Goal: Task Accomplishment & Management: Manage account settings

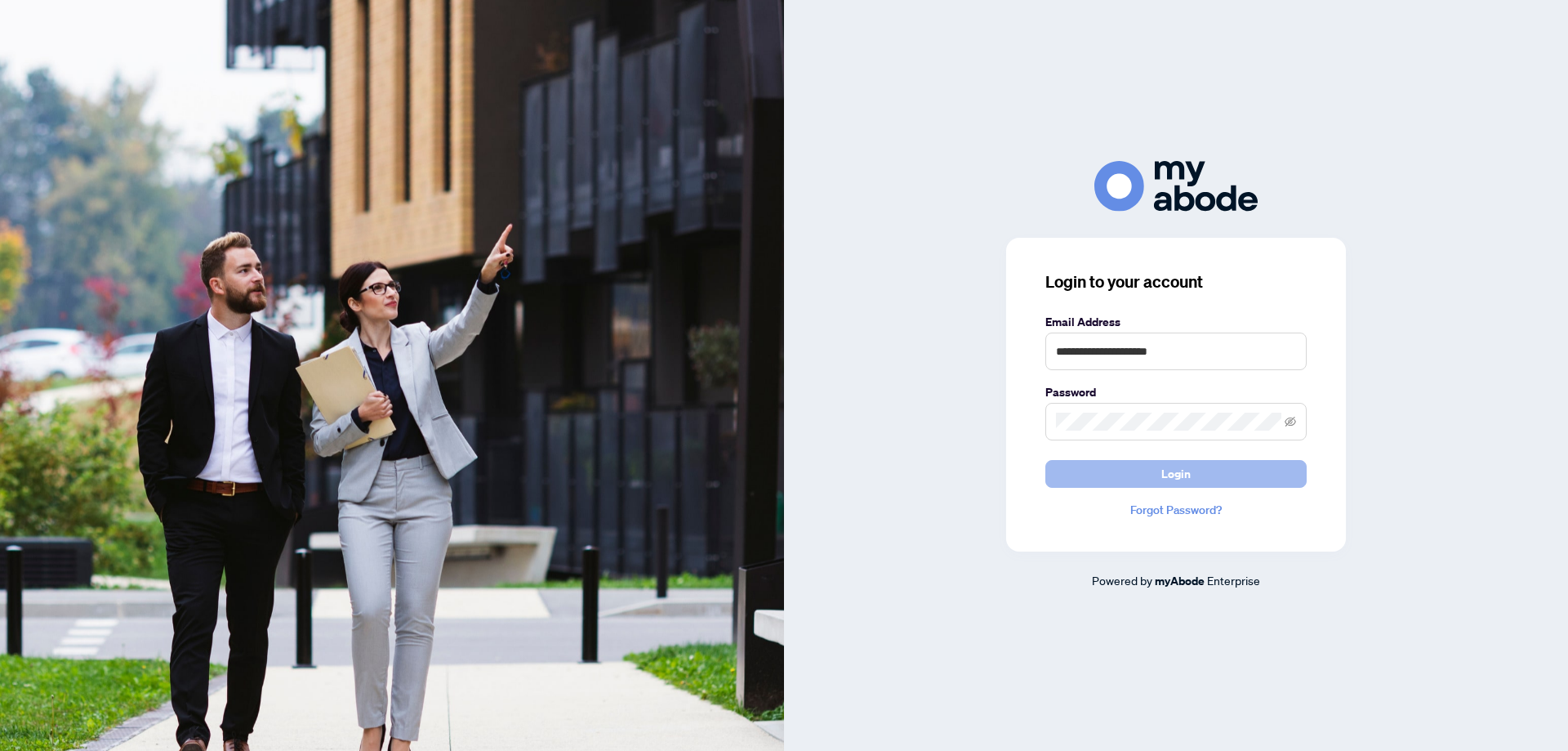
click at [1199, 471] on button "Login" at bounding box center [1176, 474] width 261 height 28
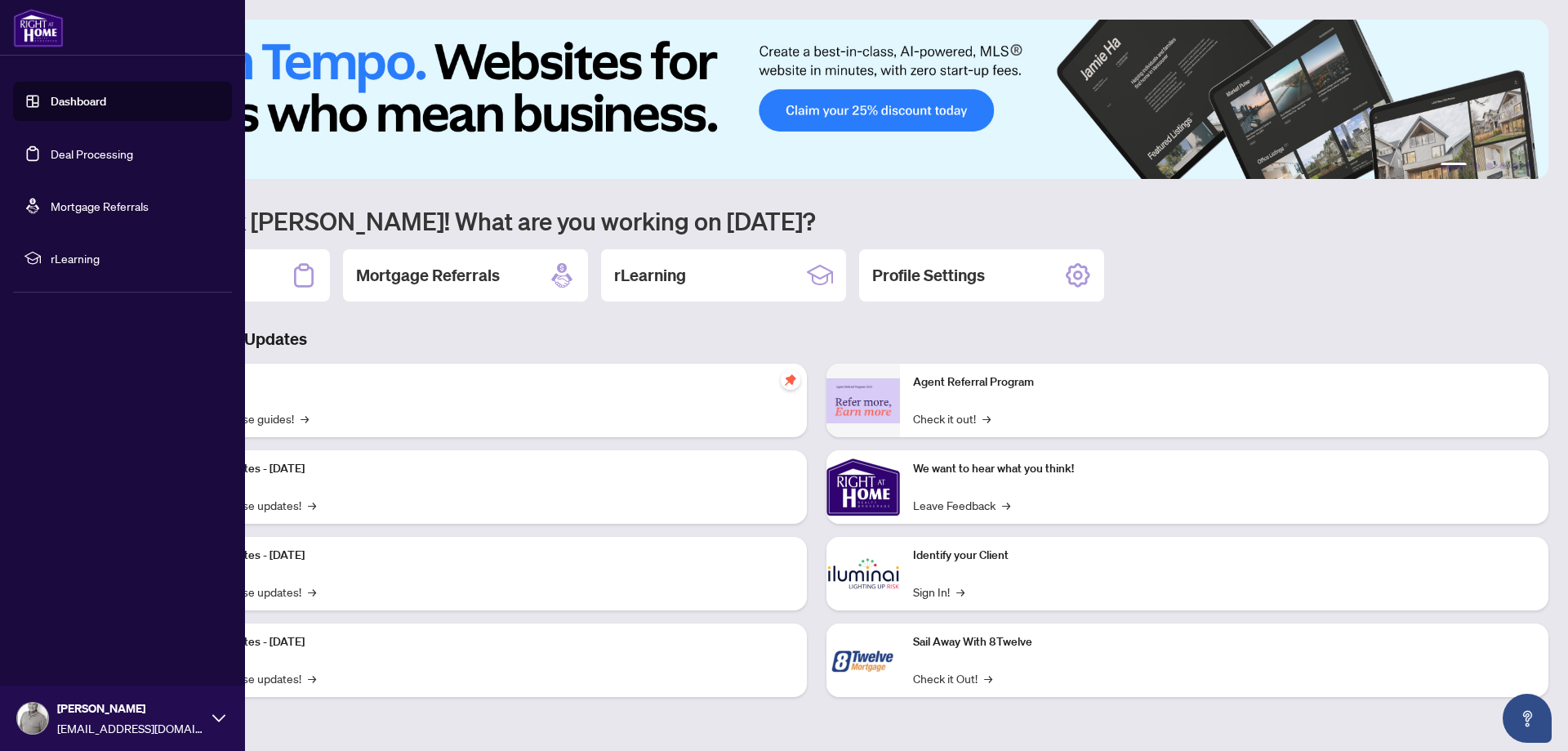
click at [85, 153] on link "Deal Processing" at bounding box center [92, 153] width 82 height 15
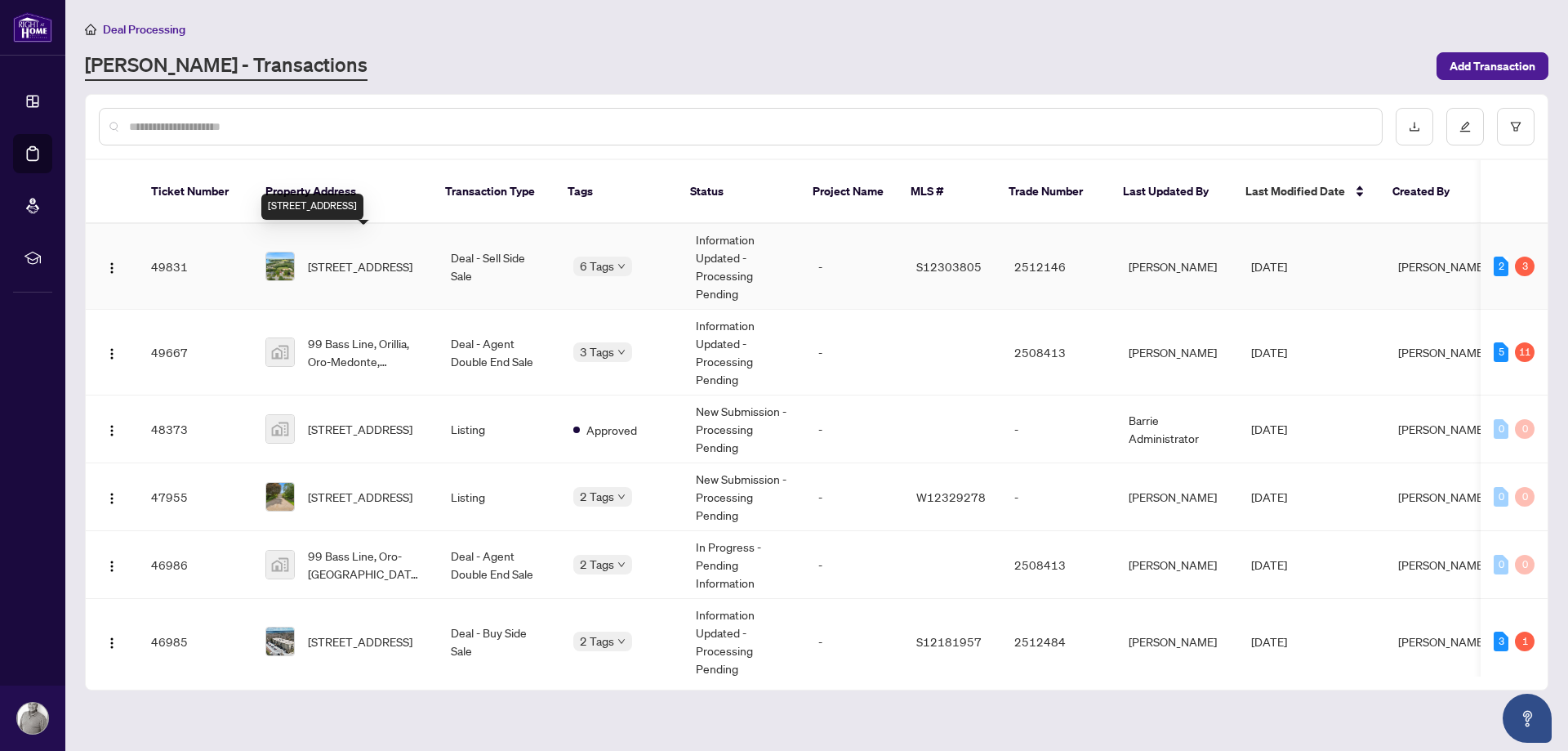
click at [372, 257] on span "[STREET_ADDRESS]" at bounding box center [360, 266] width 105 height 18
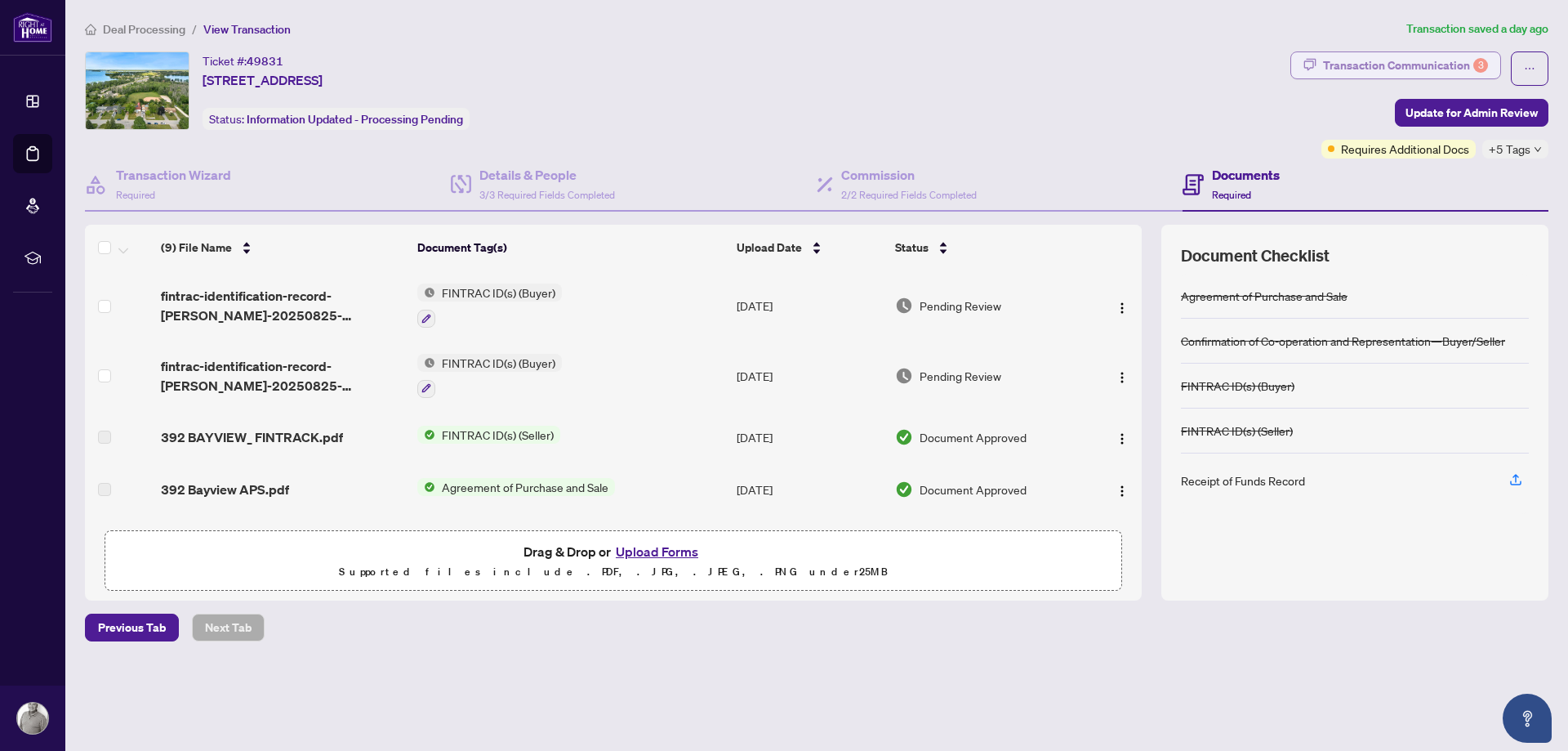
click at [1423, 56] on div "Transaction Communication 3" at bounding box center [1405, 65] width 165 height 26
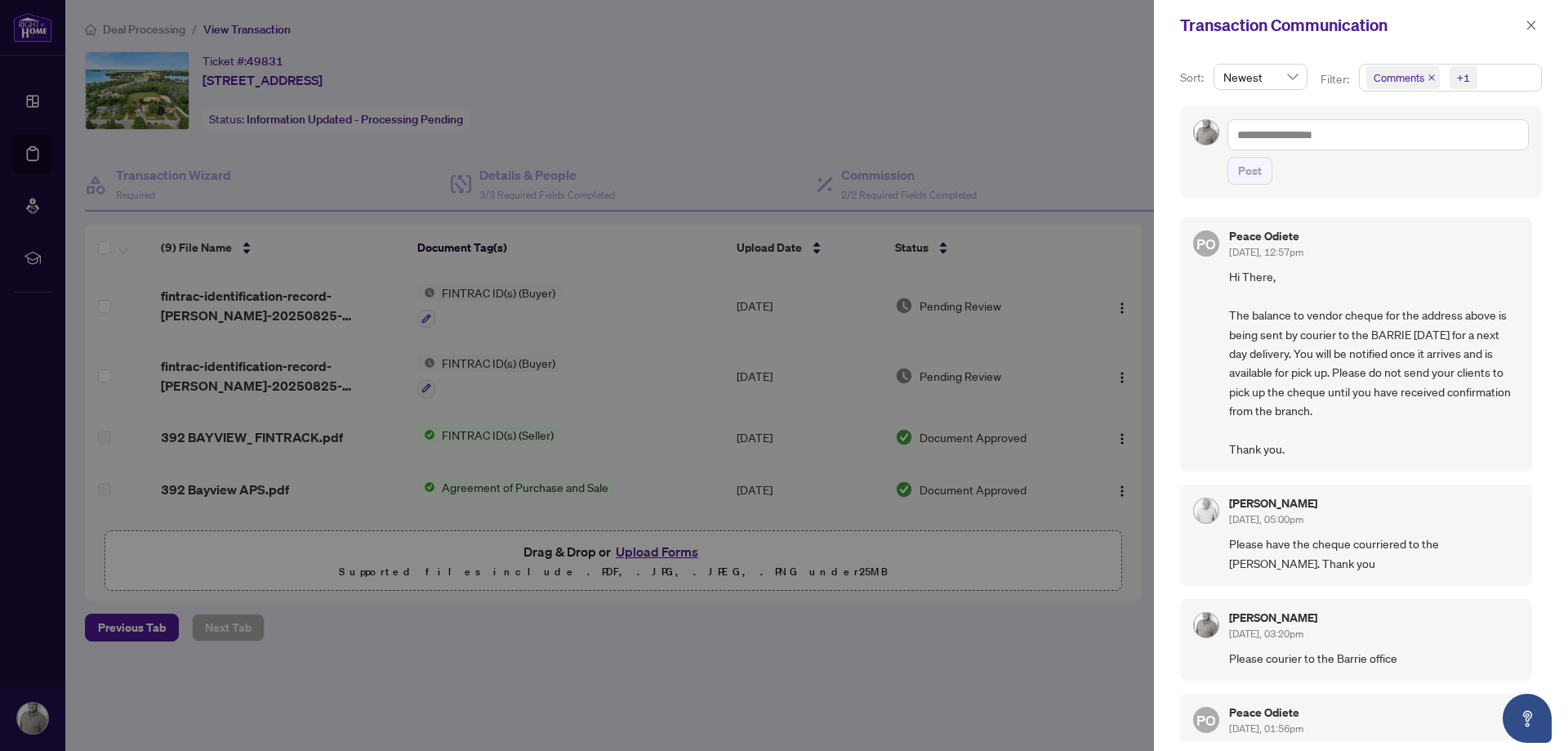
click at [1489, 80] on span "Comments +1" at bounding box center [1450, 78] width 182 height 26
click at [1469, 36] on div "Transaction Communication" at bounding box center [1360, 25] width 414 height 51
click at [1526, 20] on icon "close" at bounding box center [1531, 25] width 11 height 11
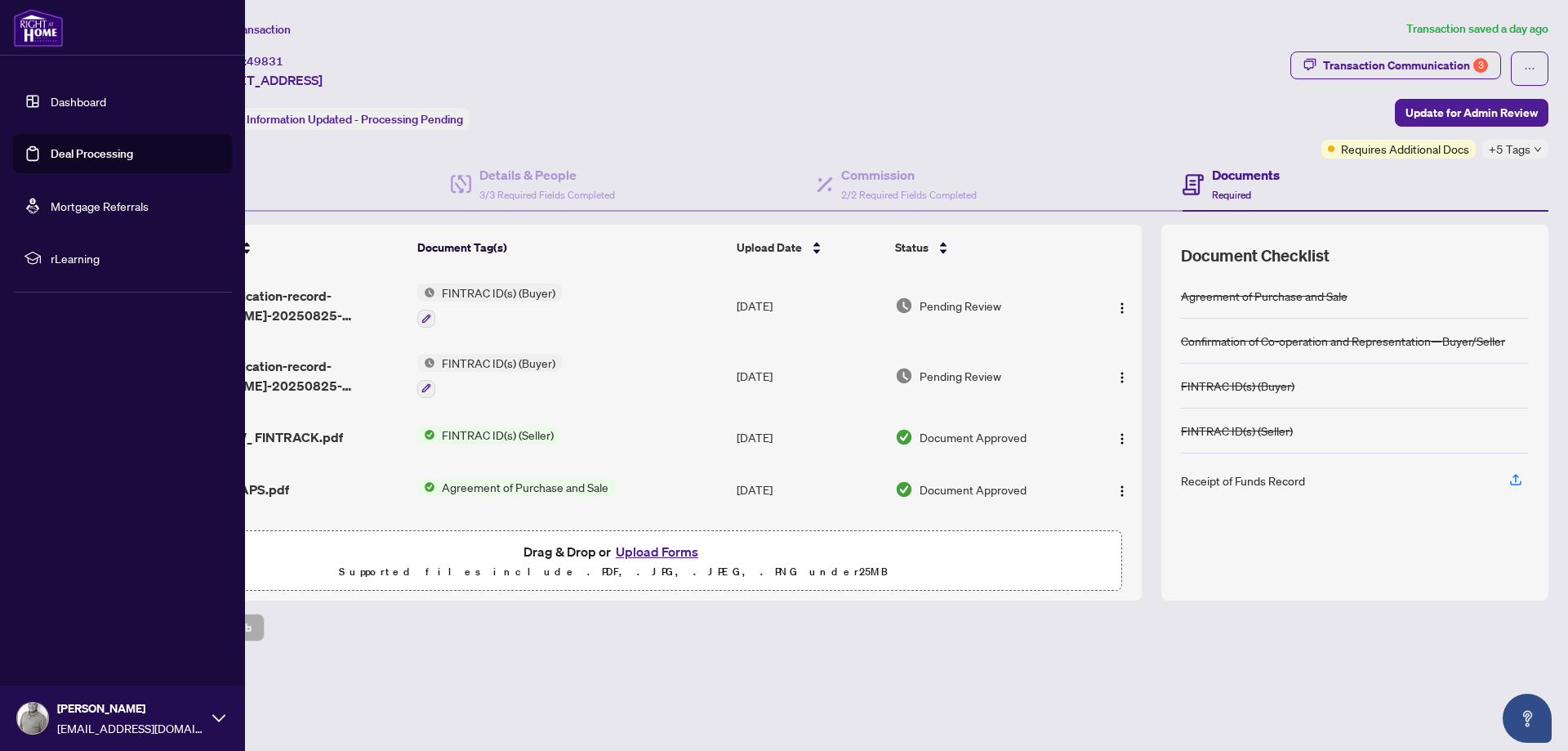
click at [64, 150] on link "Deal Processing" at bounding box center [92, 153] width 82 height 15
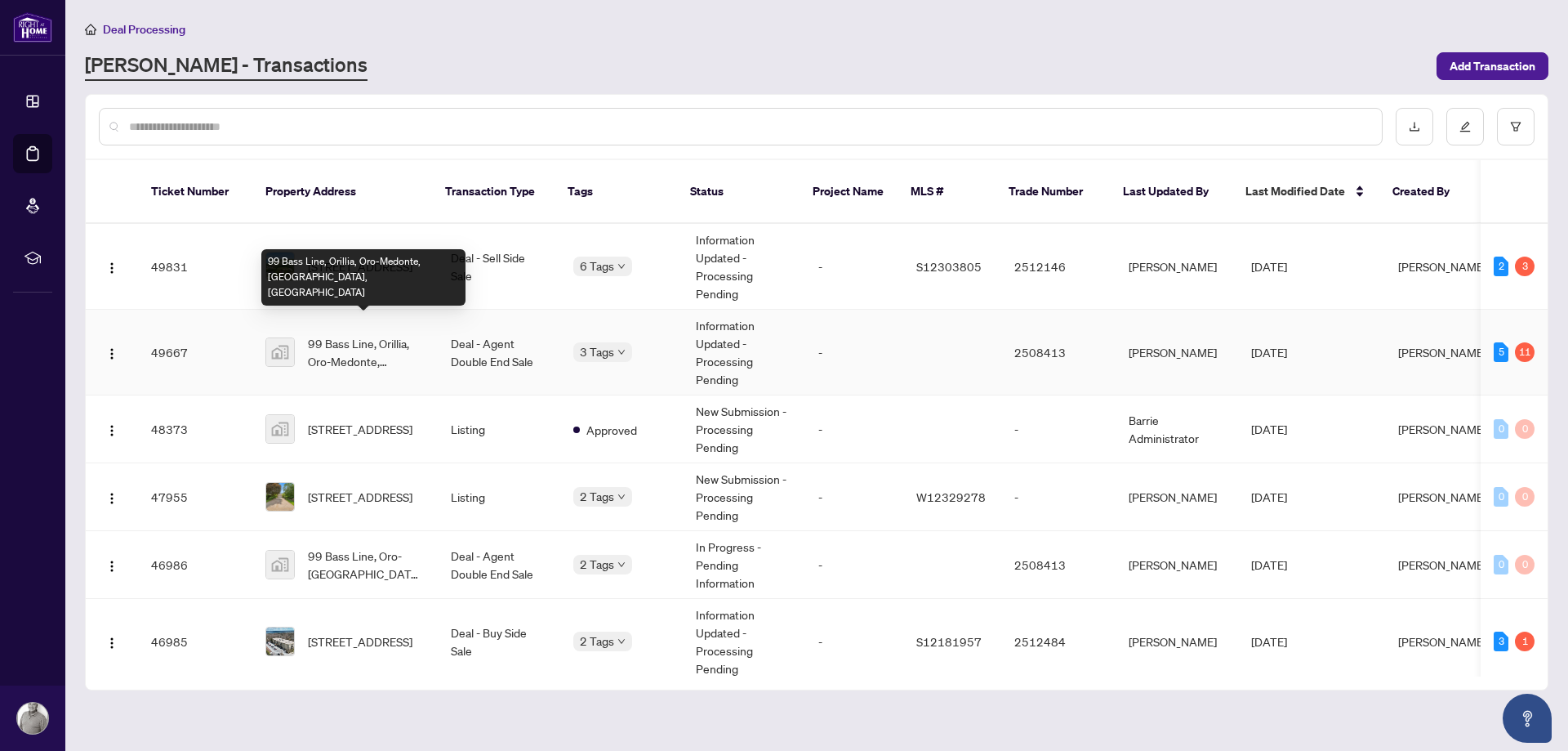
click at [349, 340] on span "99 Bass Line, Orillia, Oro-Medonte, [GEOGRAPHIC_DATA], [GEOGRAPHIC_DATA]" at bounding box center [366, 352] width 117 height 36
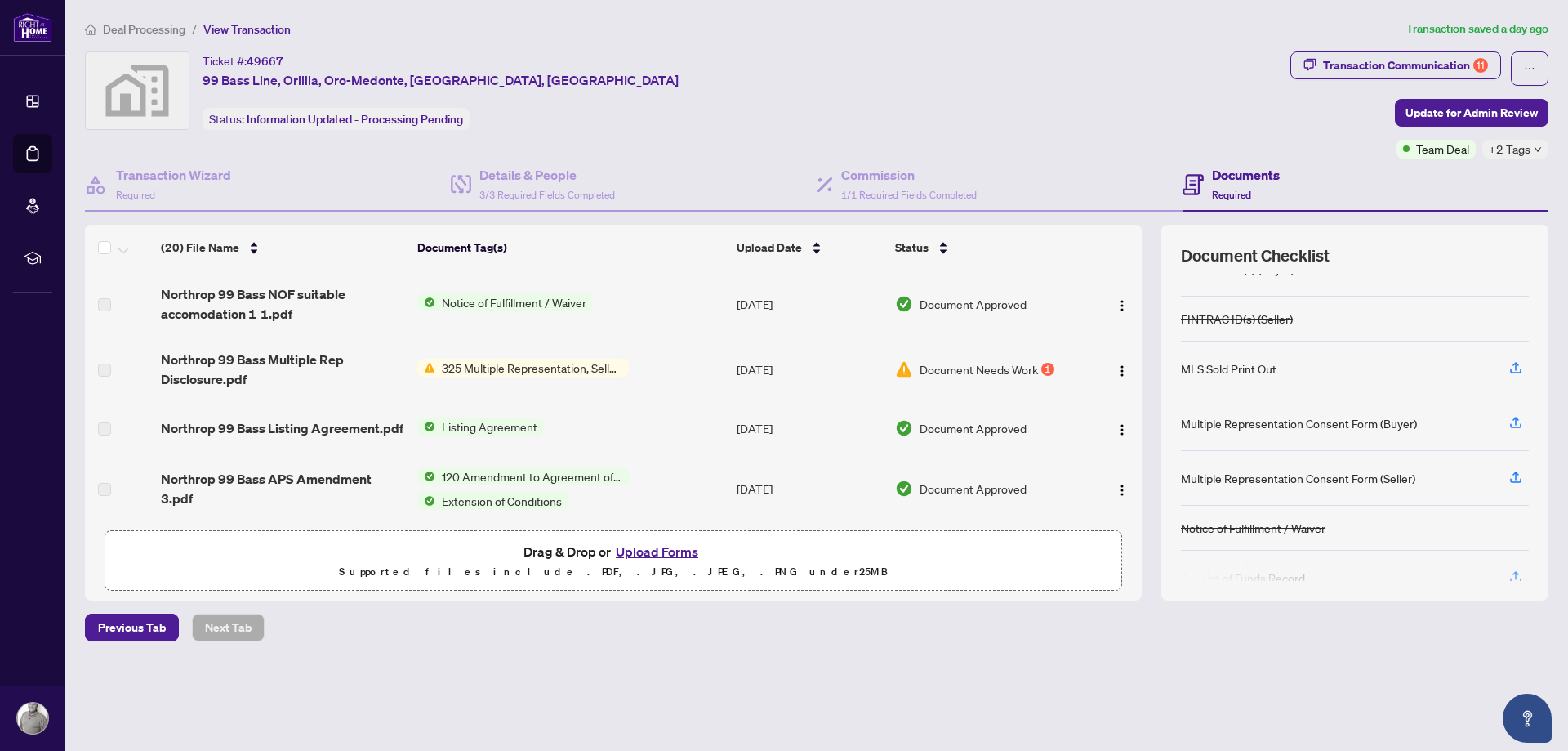
scroll to position [738, 0]
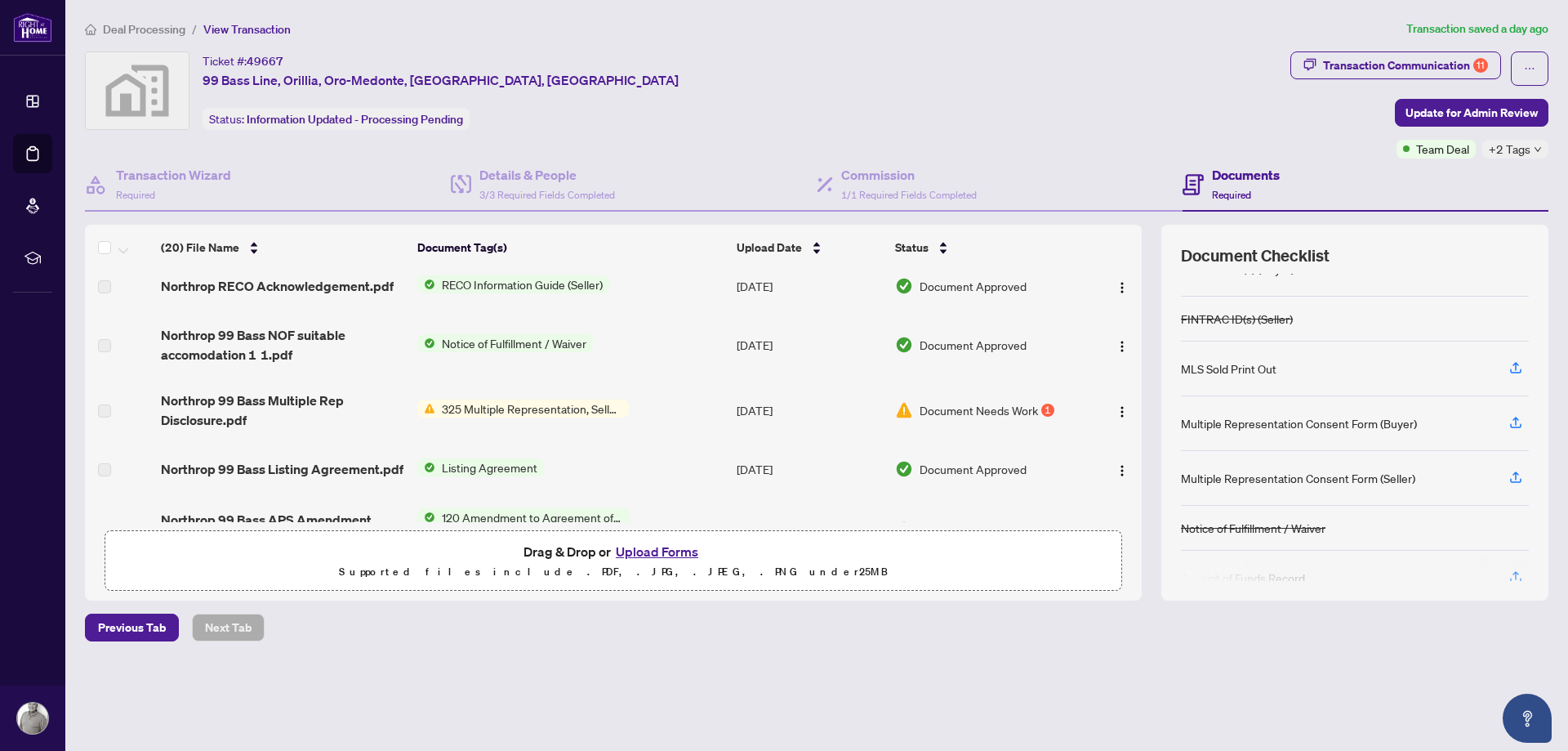
click at [519, 400] on span "325 Multiple Representation, Seller - Acknowledgement & Consent Disclosure" at bounding box center [532, 408] width 194 height 18
click at [1040, 401] on div "Document Needs Work 1" at bounding box center [987, 410] width 184 height 18
click at [1046, 403] on div "1" at bounding box center [1047, 409] width 13 height 13
click at [1123, 405] on img "button" at bounding box center [1122, 411] width 13 height 13
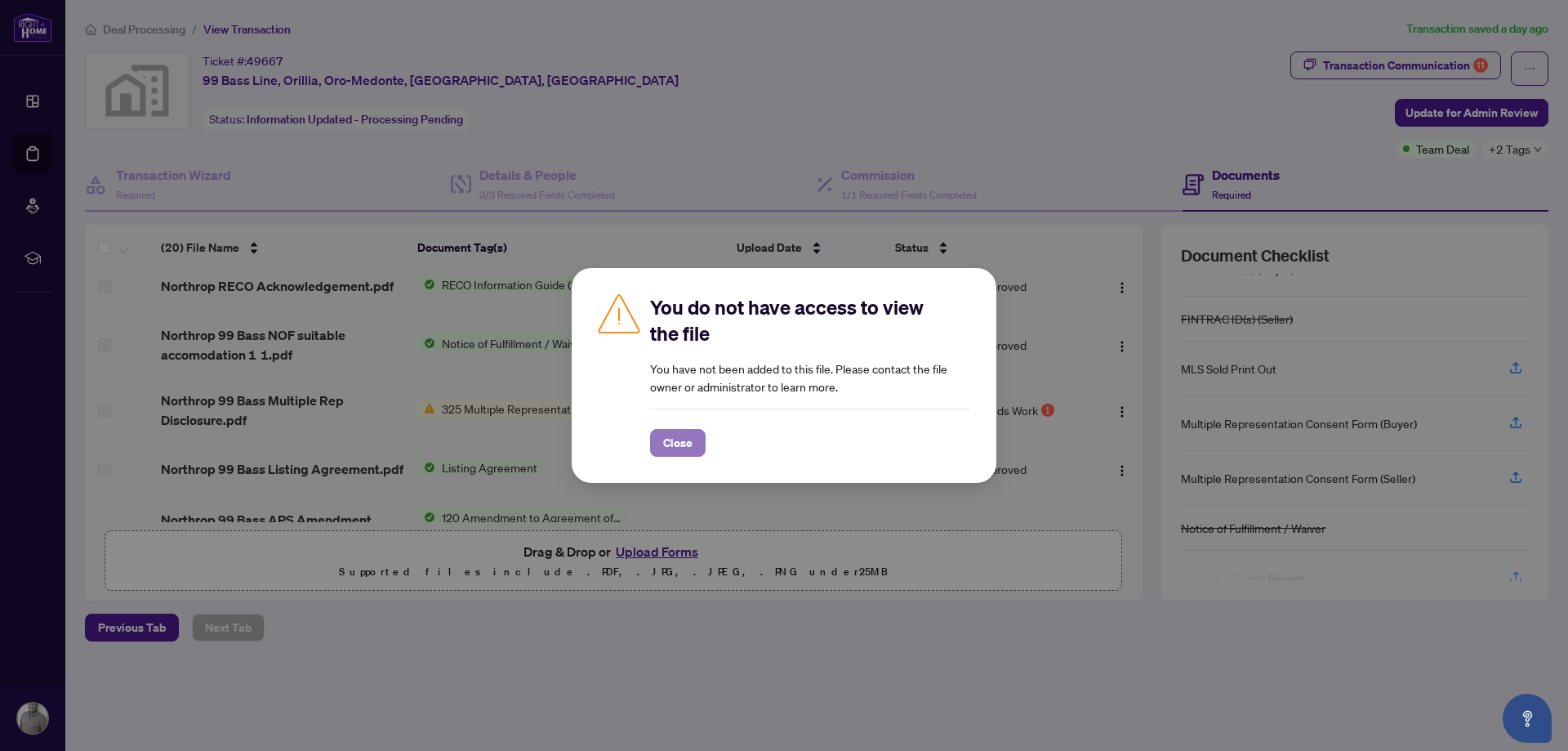
click at [679, 439] on span "Close" at bounding box center [678, 443] width 29 height 26
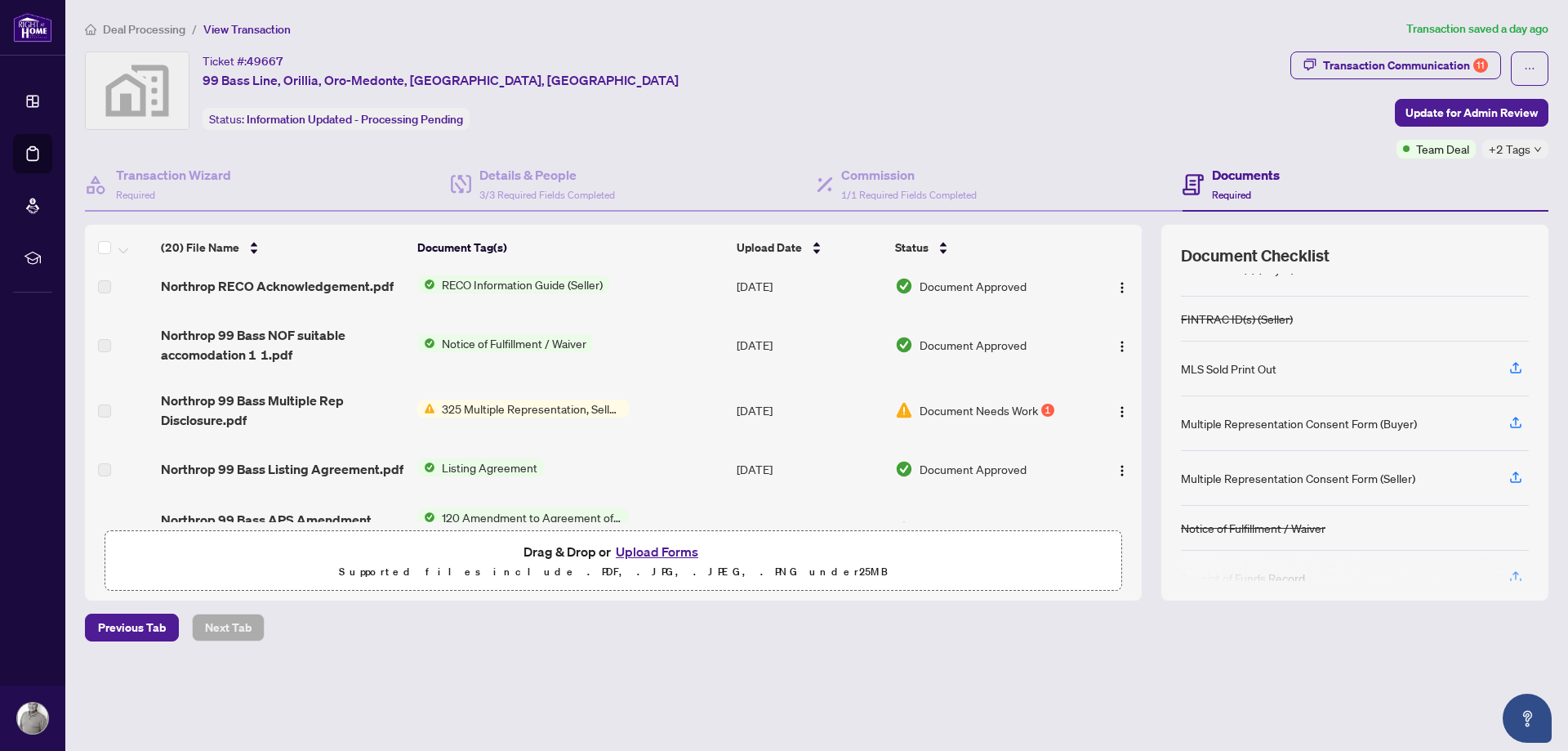
click at [526, 400] on span "325 Multiple Representation, Seller - Acknowledgement & Consent Disclosure" at bounding box center [532, 408] width 194 height 18
click at [253, 390] on span "Northrop 99 Bass Multiple Rep Disclosure.pdf" at bounding box center [282, 409] width 242 height 39
click at [1418, 70] on div "Transaction Communication 11" at bounding box center [1405, 65] width 165 height 26
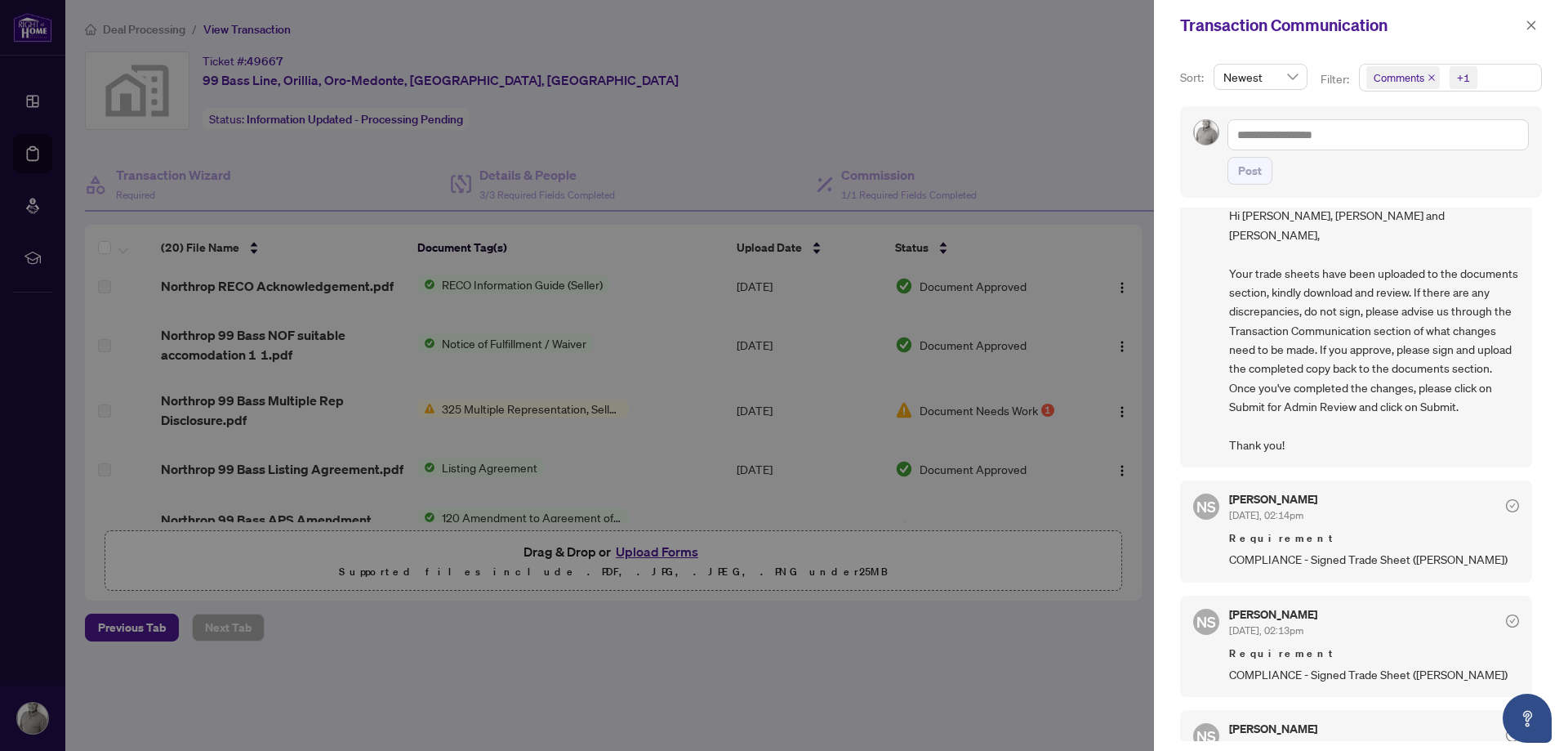
scroll to position [0, 0]
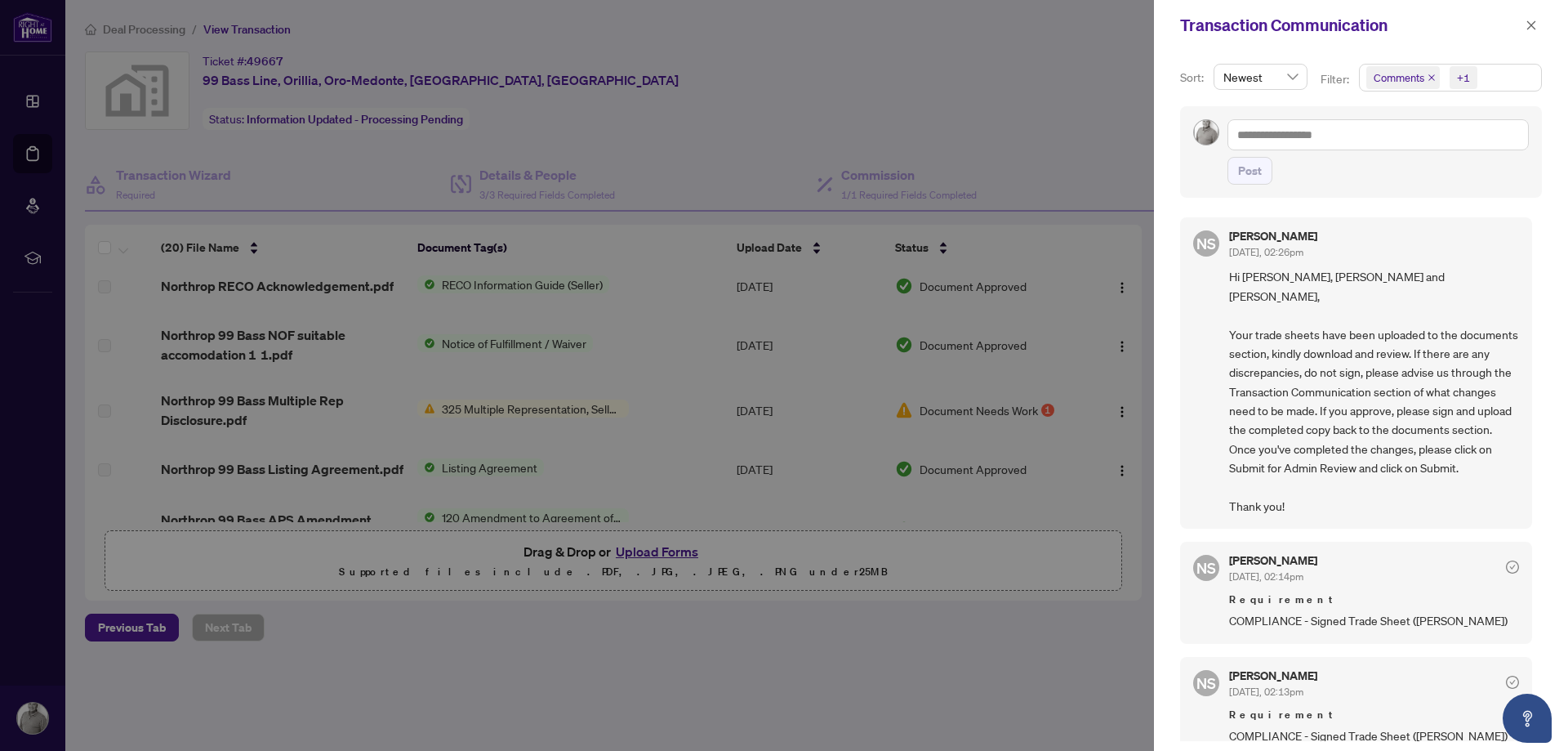
click at [1043, 66] on div at bounding box center [784, 376] width 1568 height 751
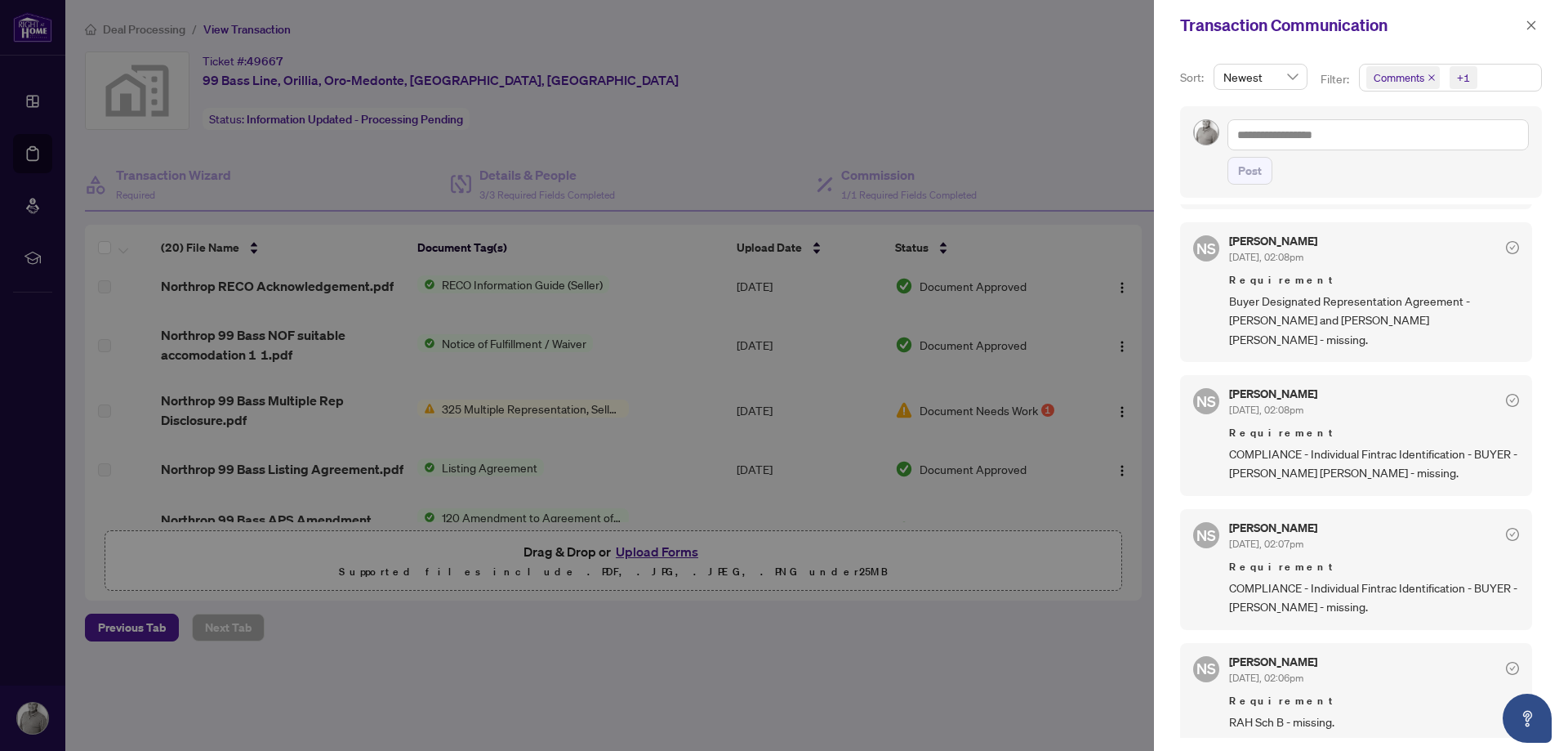
scroll to position [938, 0]
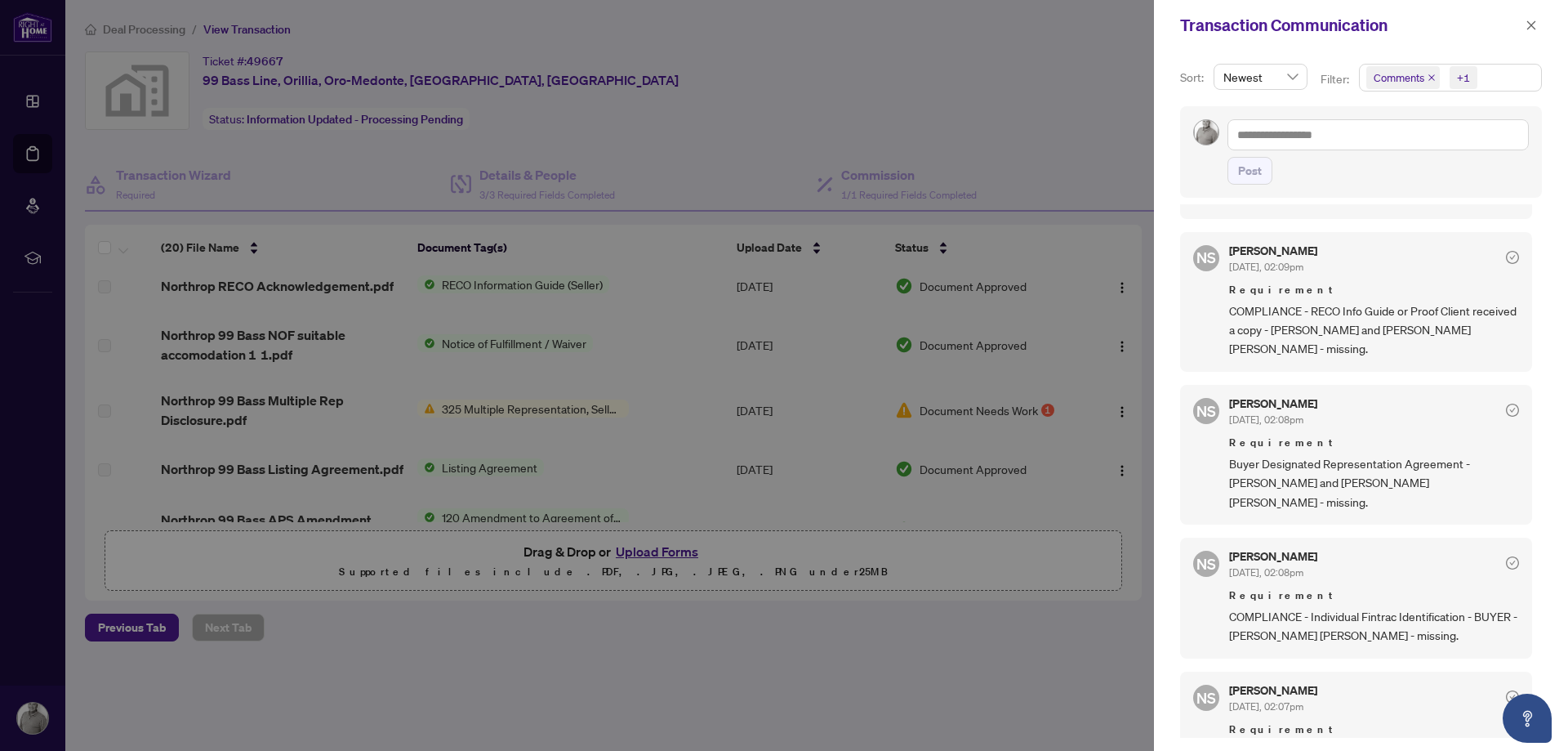
click at [1002, 61] on div at bounding box center [784, 376] width 1568 height 751
click at [1529, 22] on icon "close" at bounding box center [1531, 25] width 11 height 11
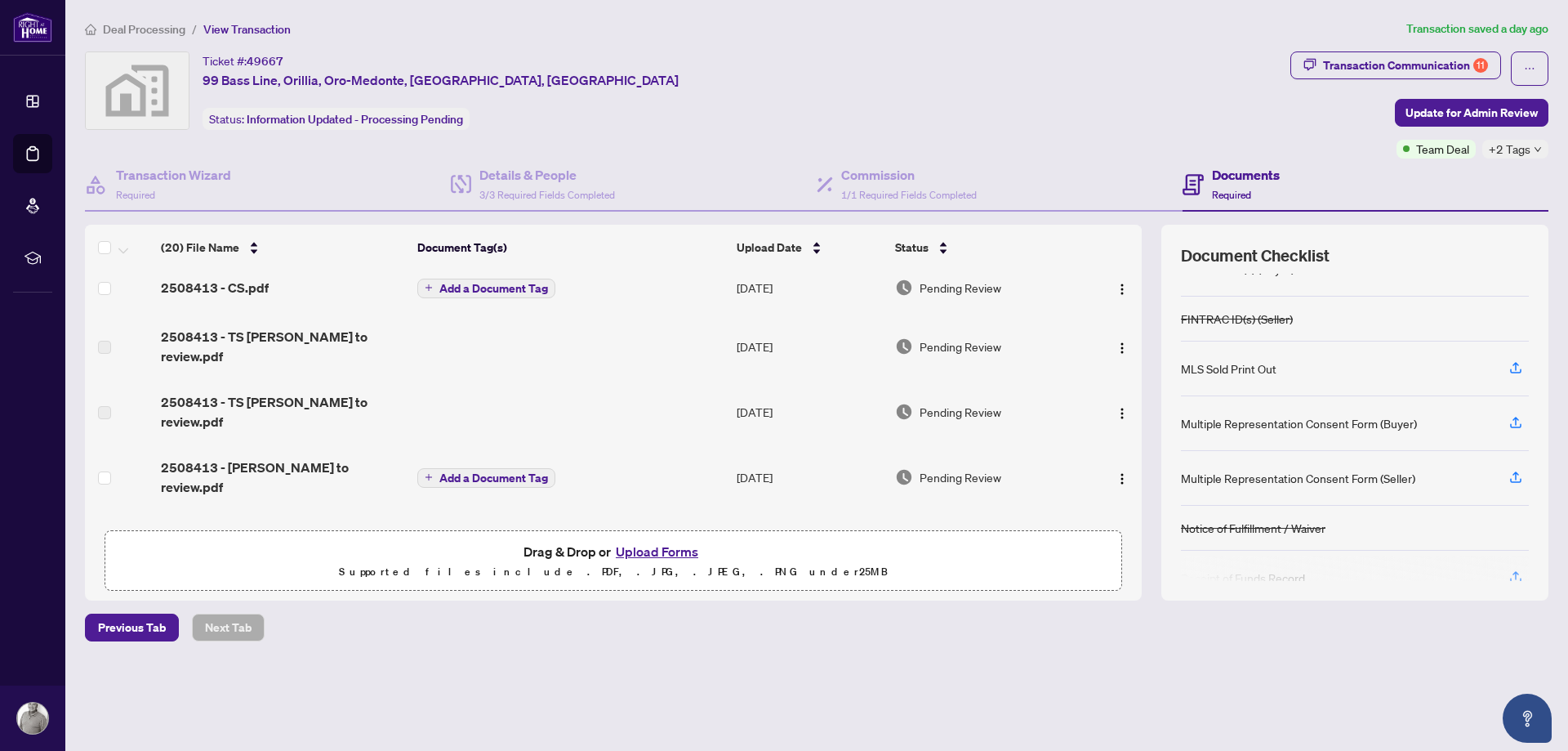
scroll to position [0, 0]
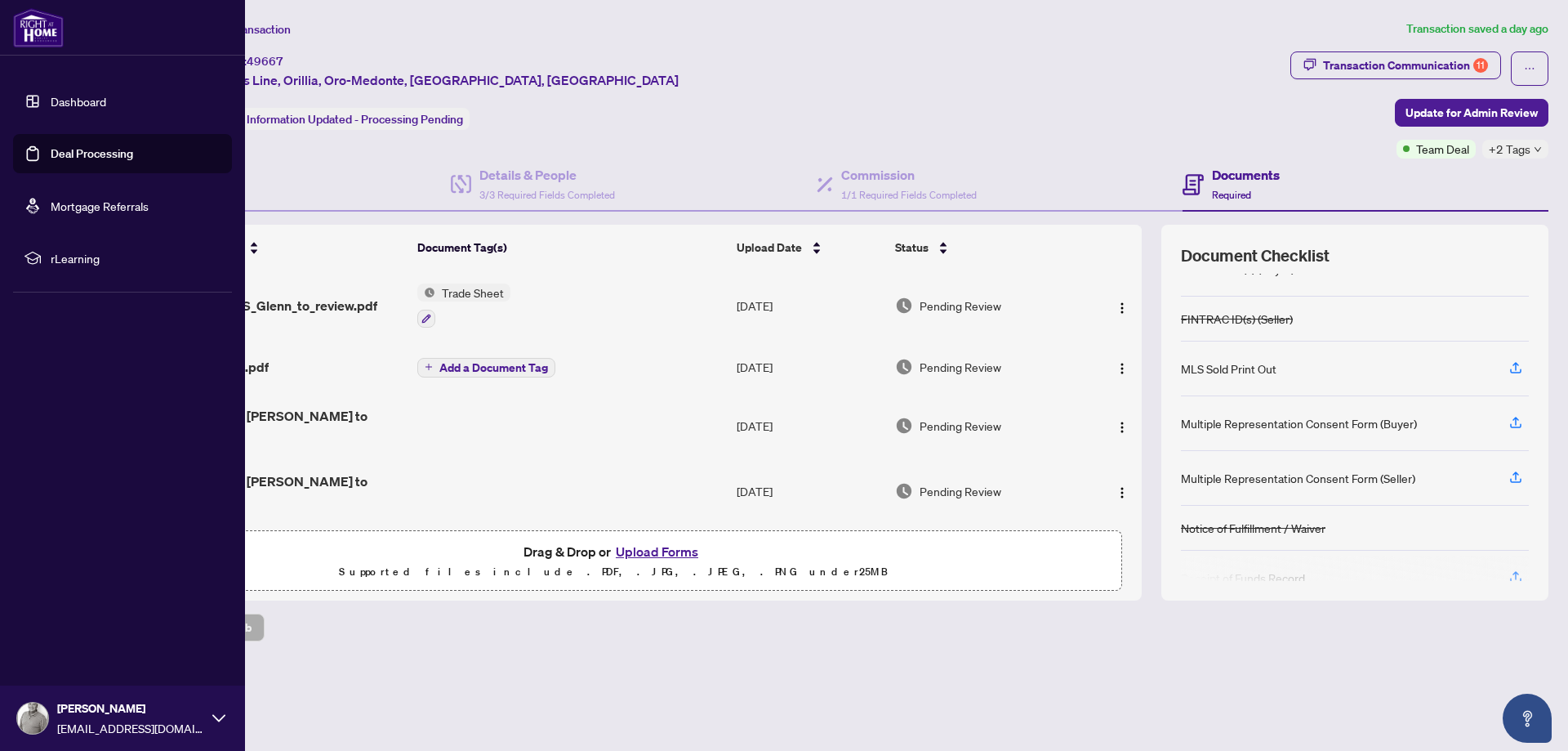
click at [70, 153] on link "Deal Processing" at bounding box center [92, 153] width 82 height 15
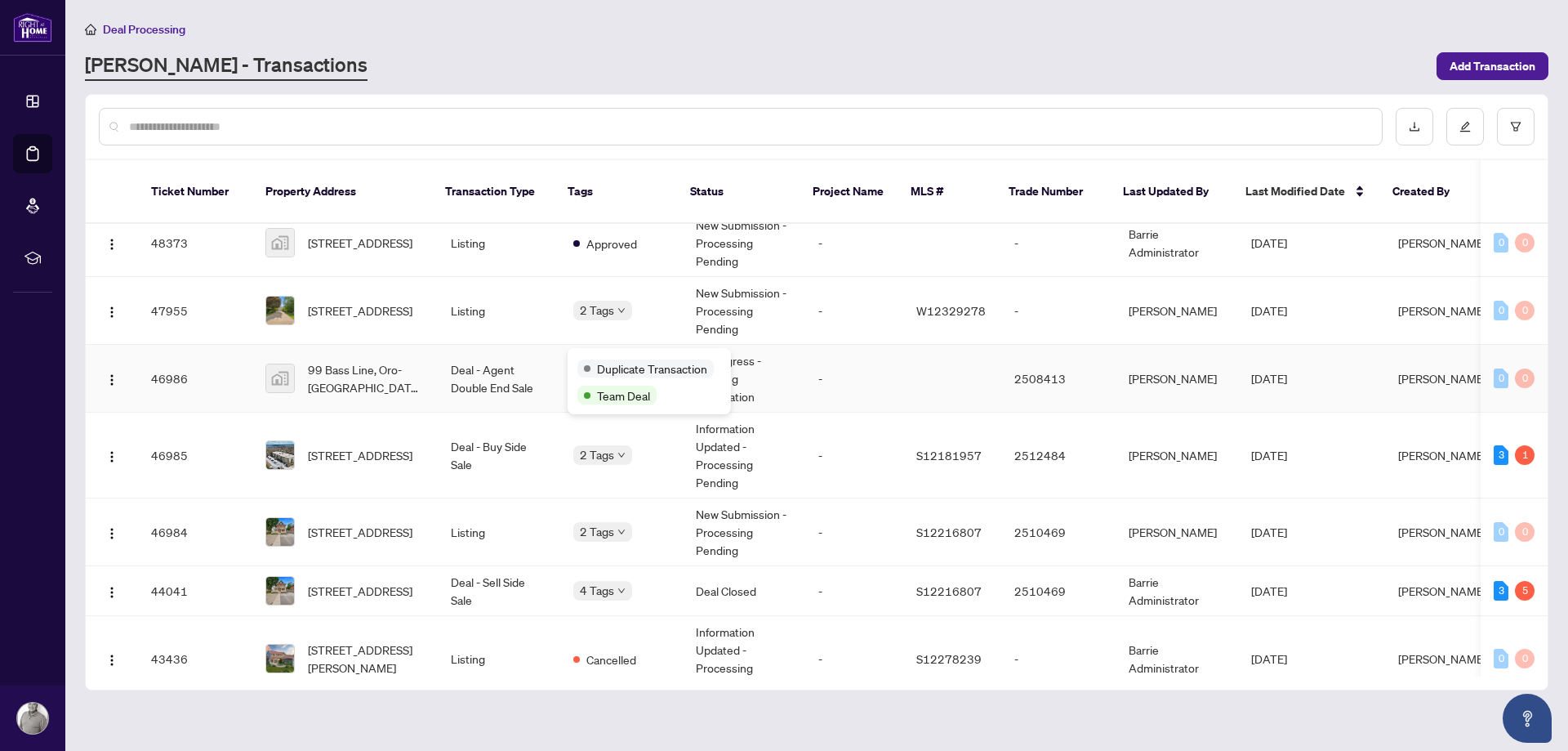
scroll to position [330, 0]
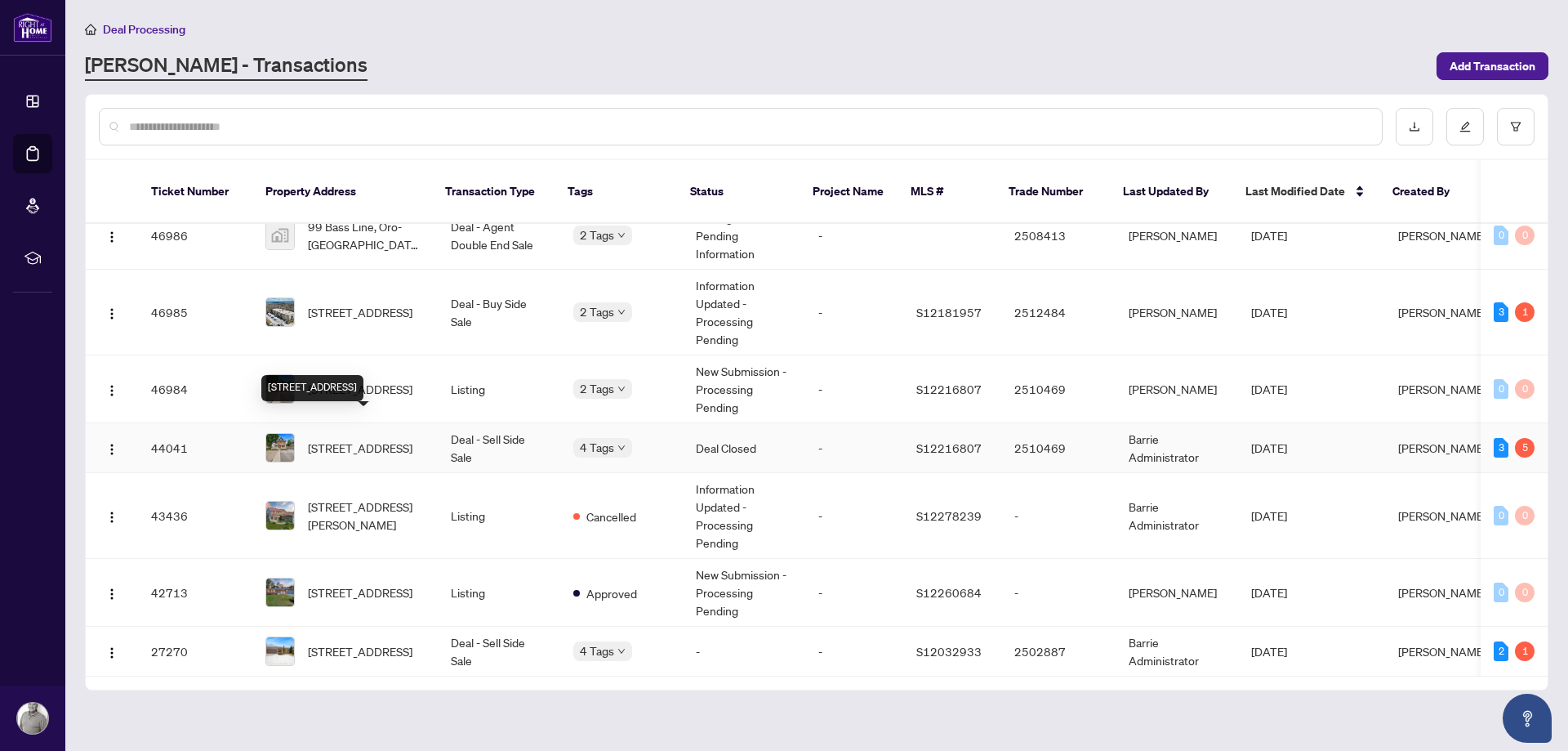
click at [374, 439] on span "[STREET_ADDRESS]" at bounding box center [360, 447] width 105 height 18
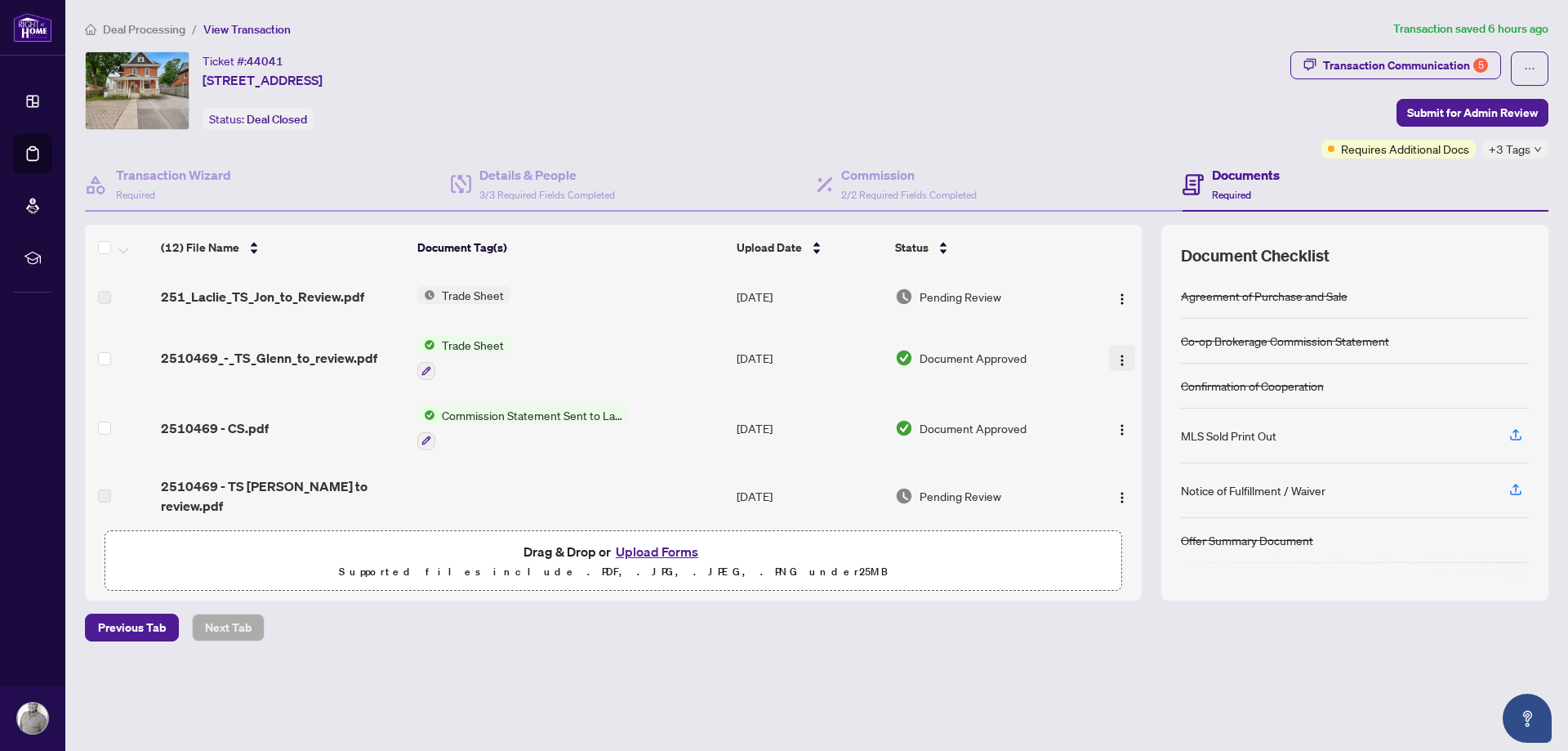
click at [1125, 356] on img "button" at bounding box center [1122, 360] width 13 height 13
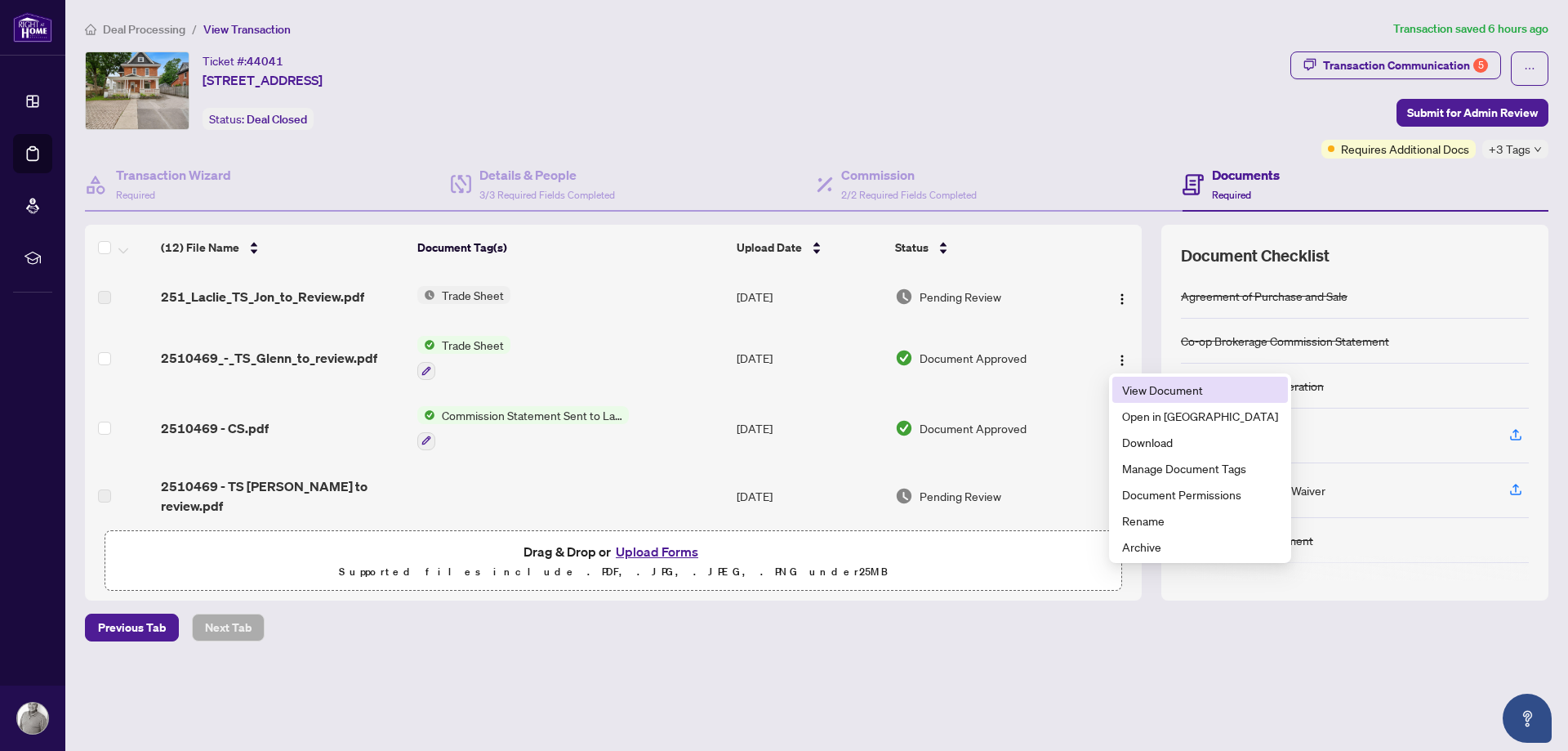
click at [1161, 388] on span "View Document" at bounding box center [1200, 389] width 156 height 18
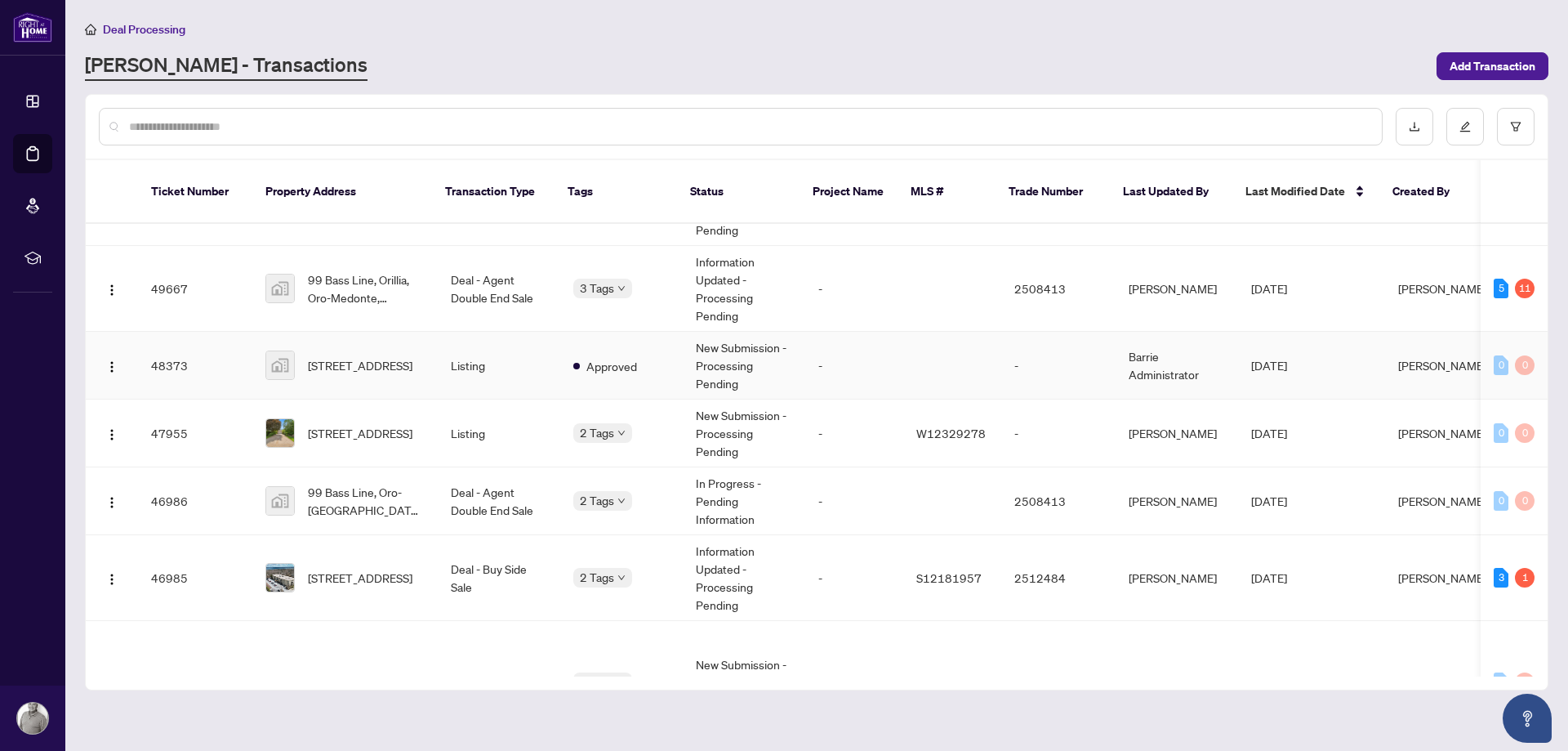
scroll to position [93, 0]
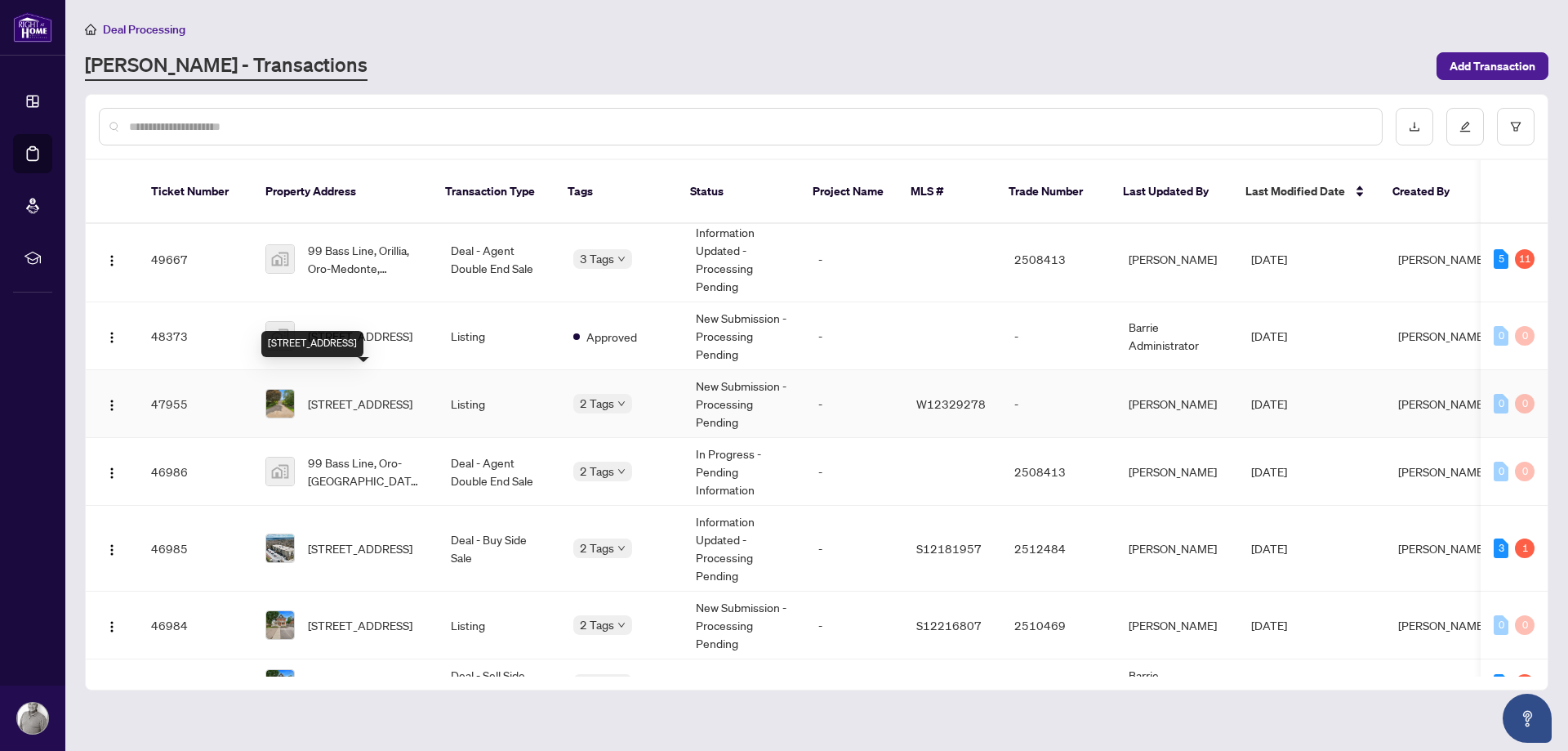
click at [364, 395] on span "[STREET_ADDRESS]" at bounding box center [360, 403] width 105 height 18
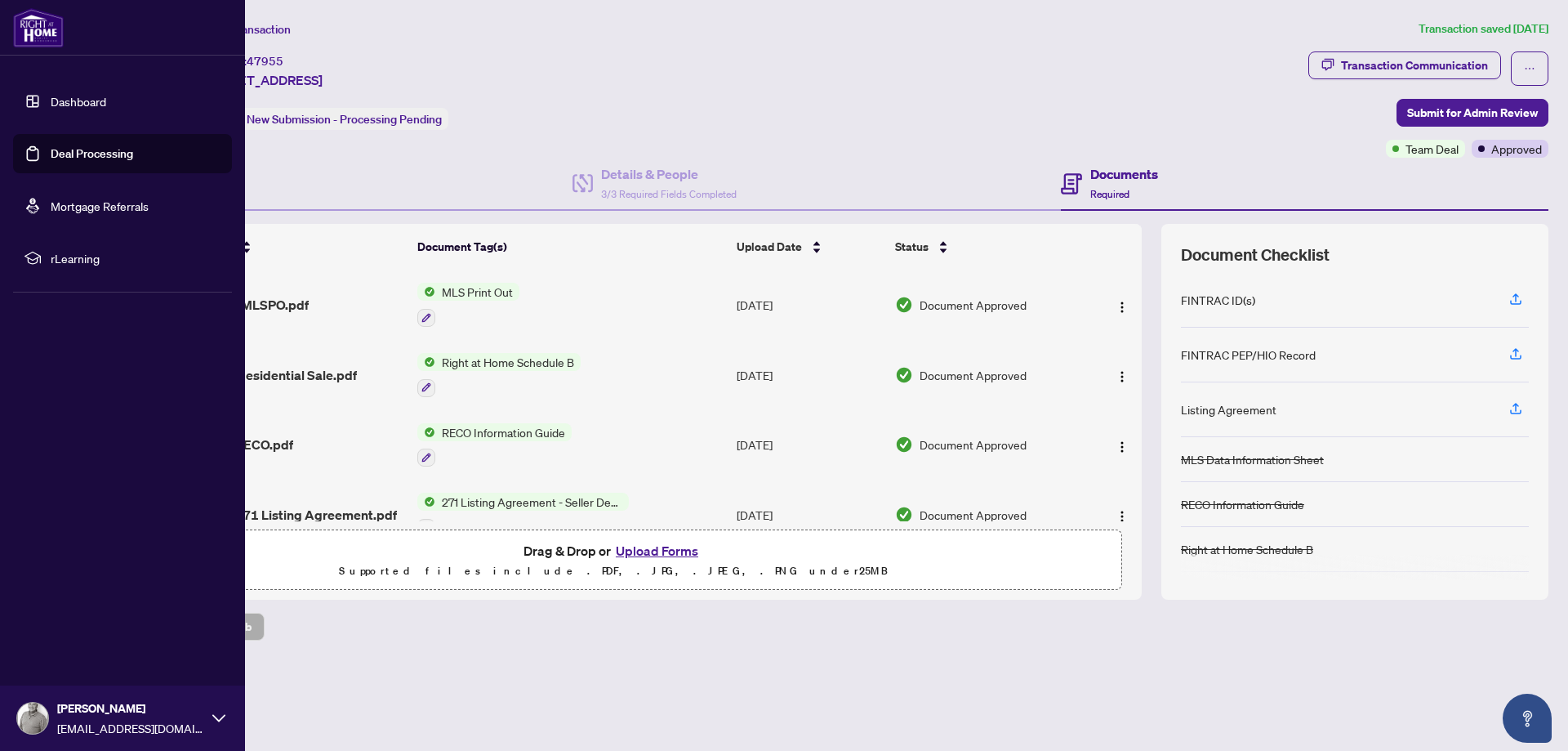
click at [66, 157] on link "Deal Processing" at bounding box center [92, 153] width 82 height 15
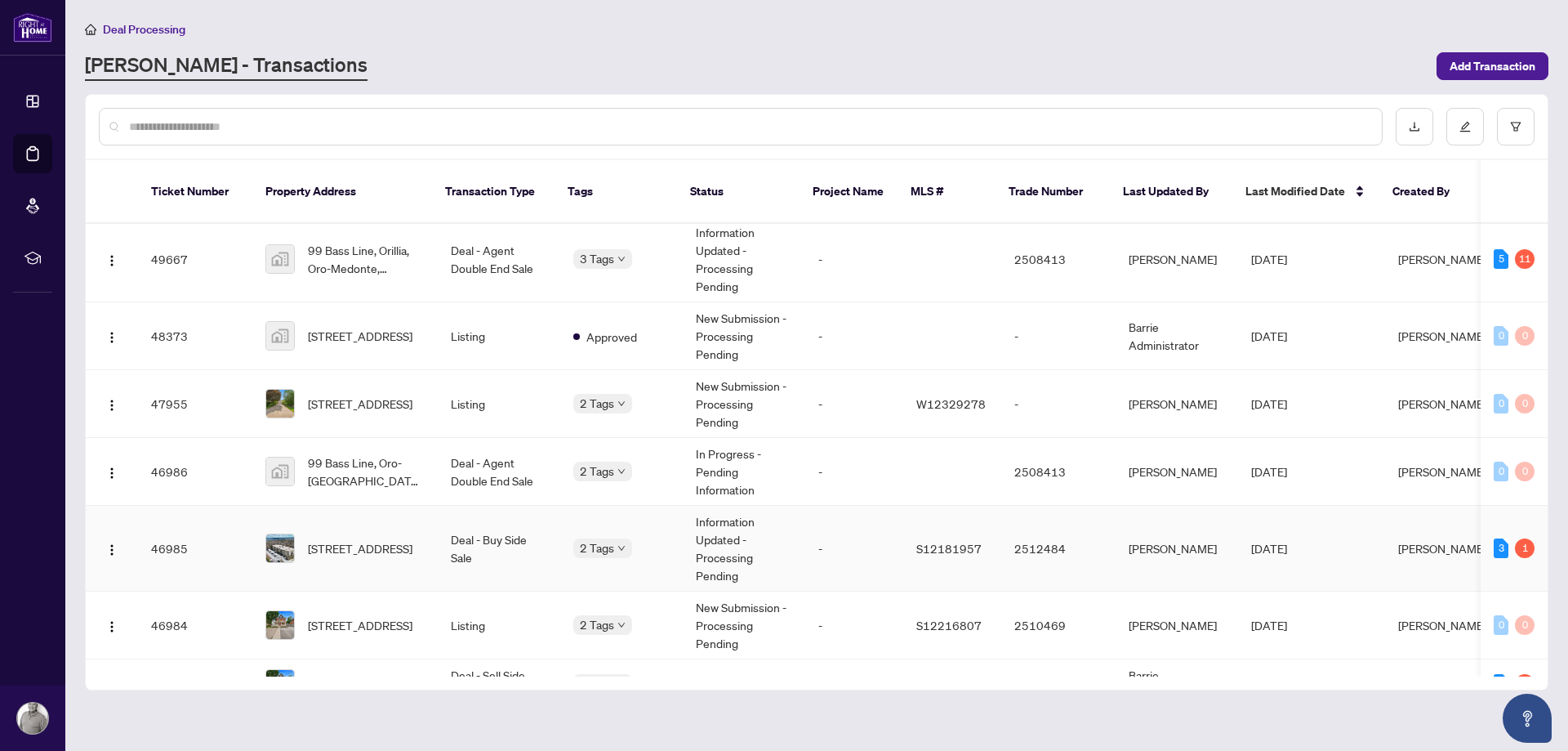
click at [403, 539] on span "[STREET_ADDRESS]" at bounding box center [360, 548] width 105 height 18
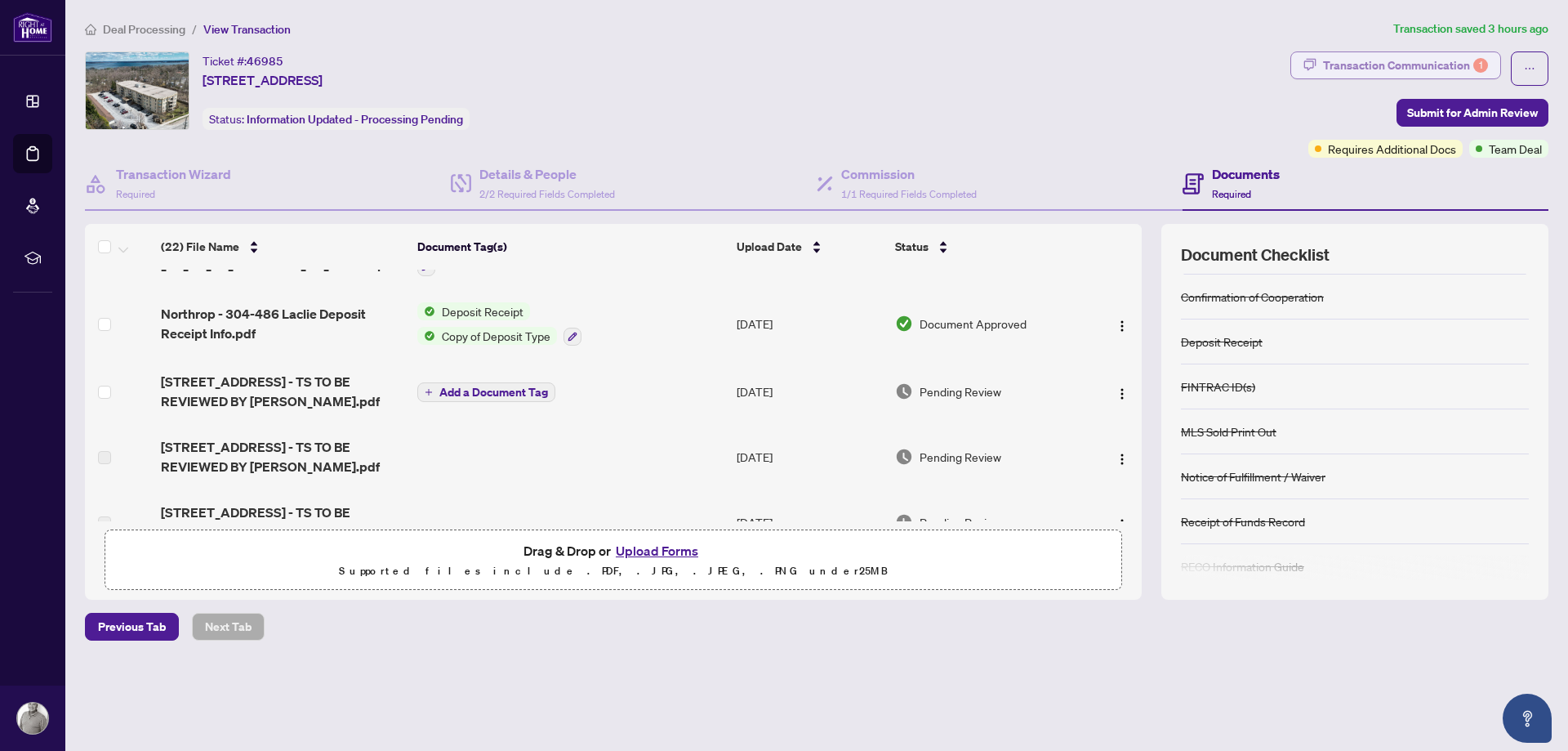
click at [1415, 67] on div "Transaction Communication 1" at bounding box center [1405, 65] width 165 height 26
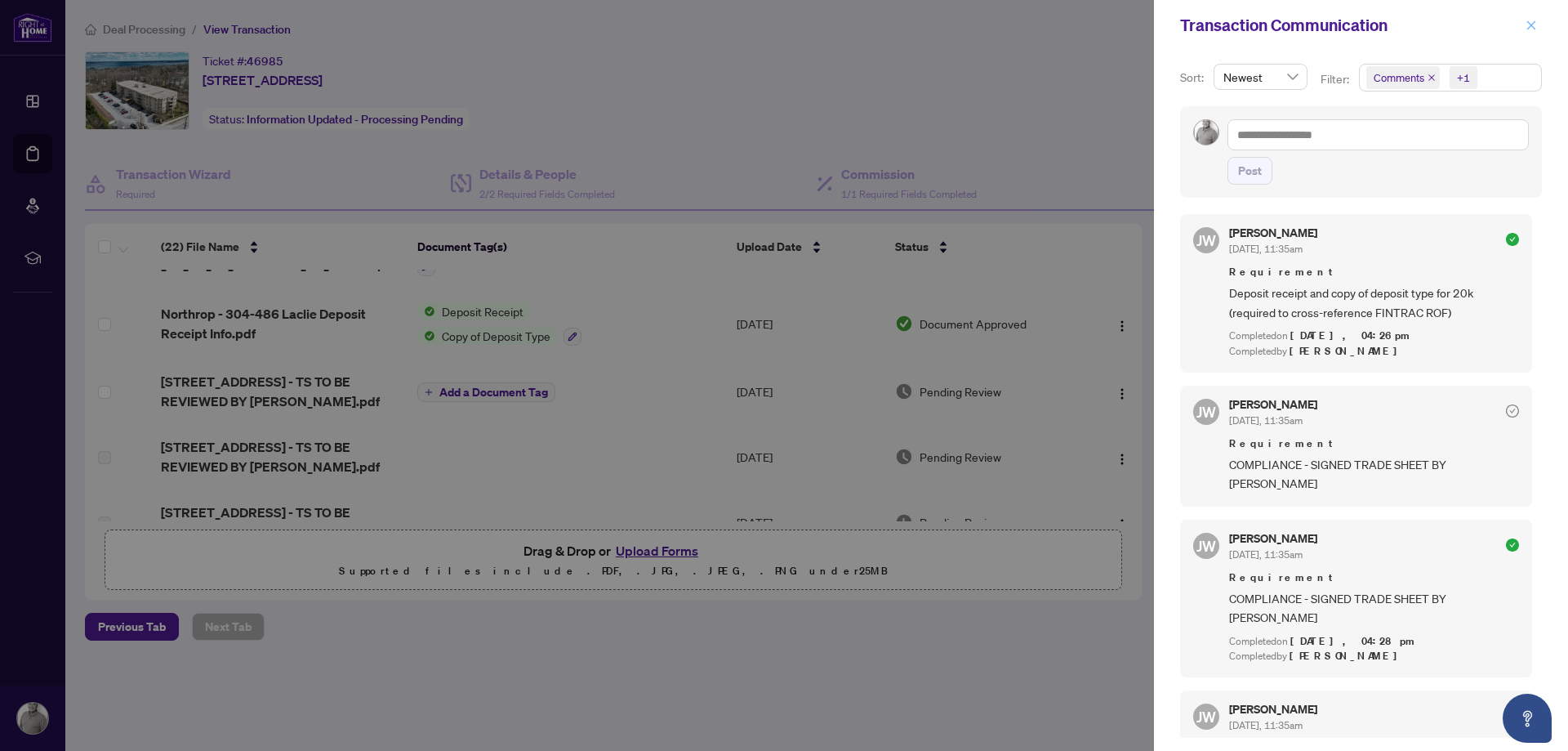
click at [1534, 28] on icon "close" at bounding box center [1532, 25] width 9 height 9
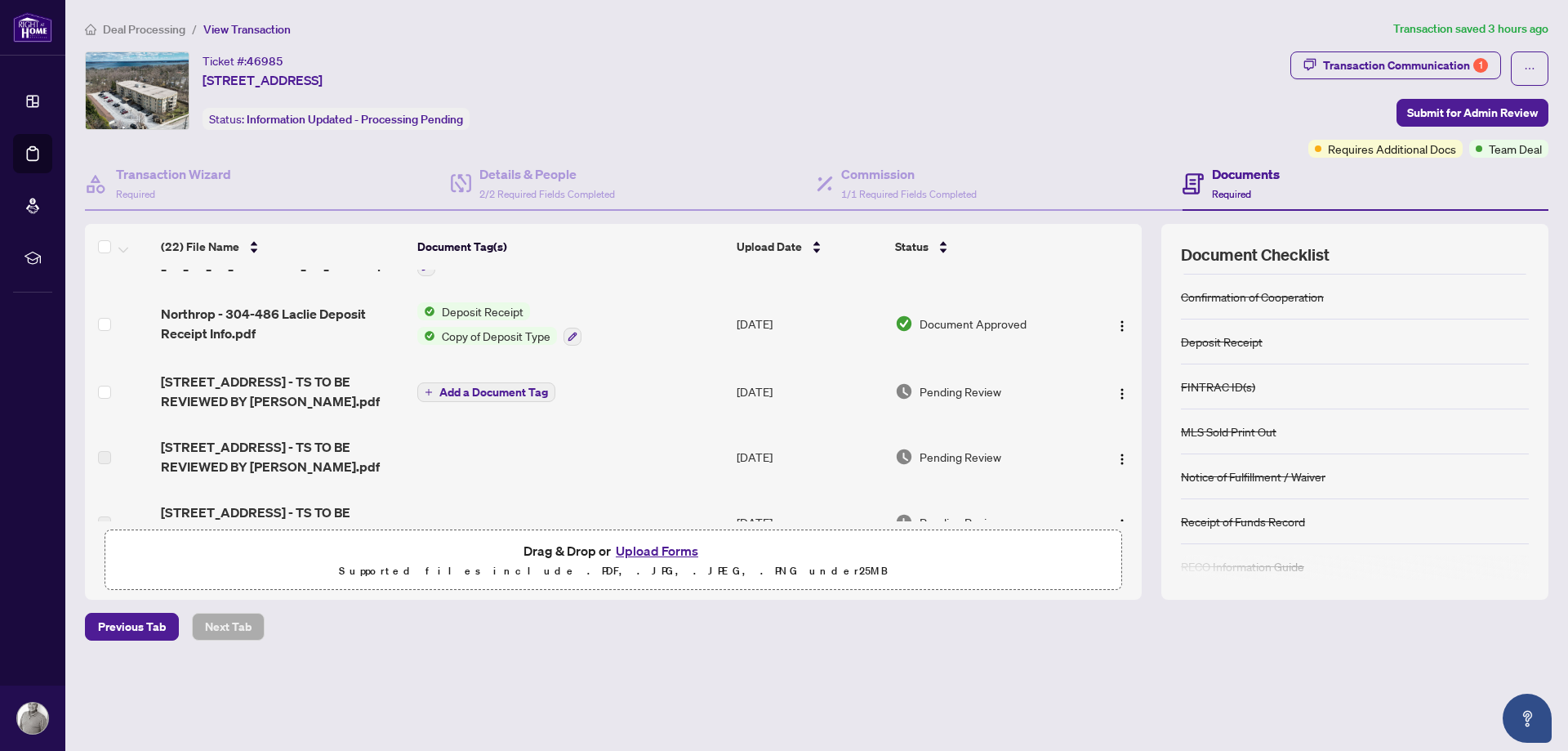
scroll to position [279, 0]
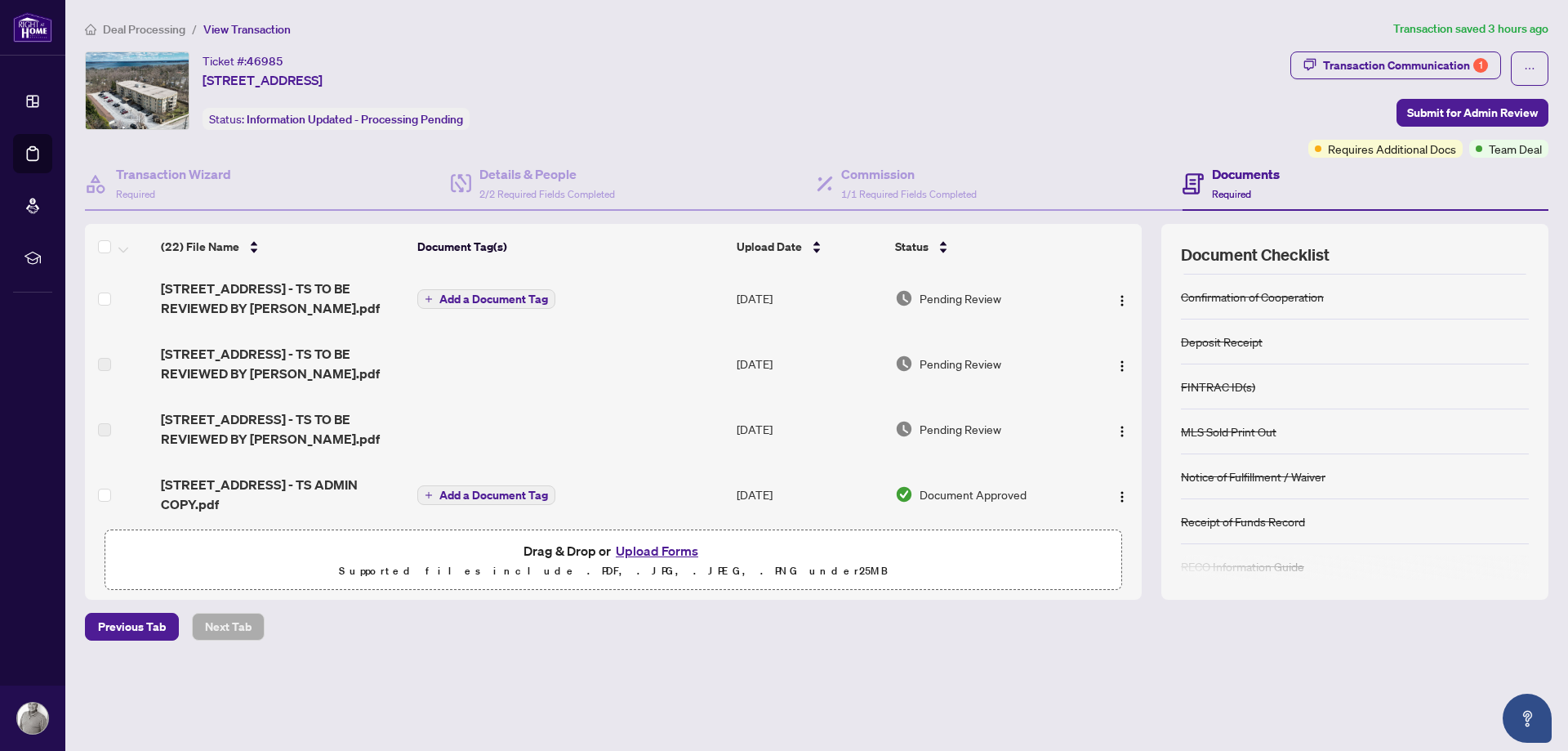
click at [474, 296] on span "Add a Document Tag" at bounding box center [494, 298] width 109 height 11
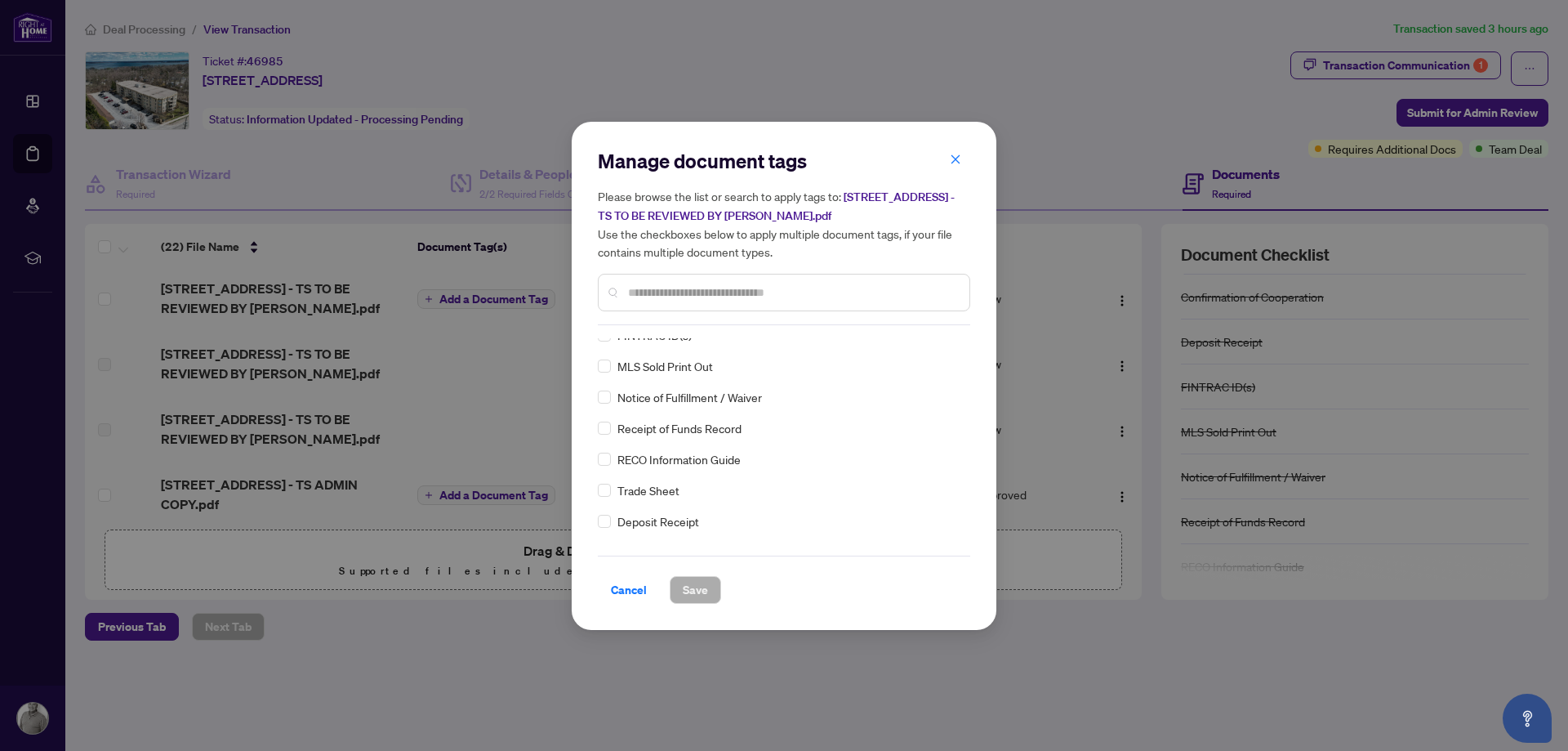
scroll to position [177, 0]
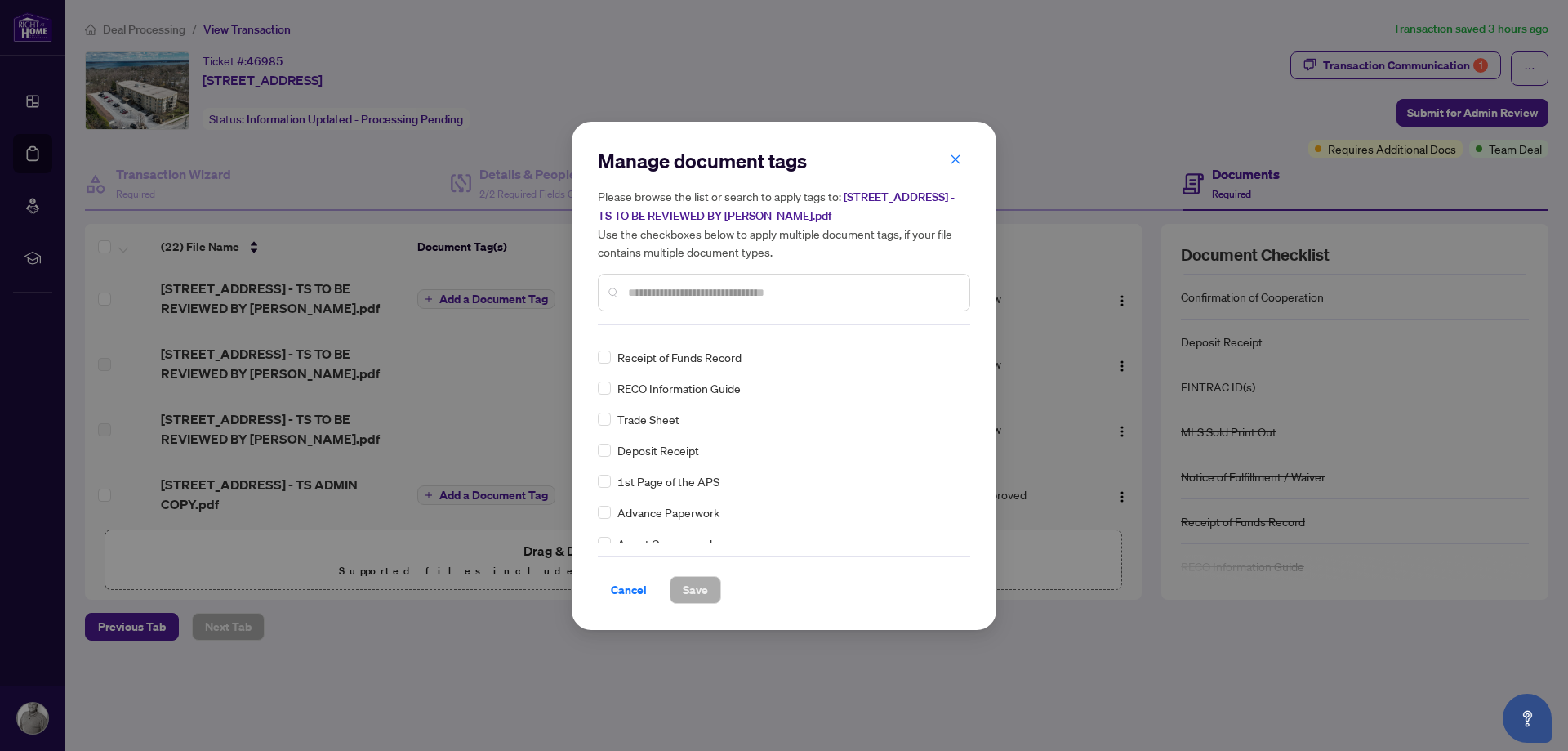
click at [651, 420] on span "Trade Sheet" at bounding box center [649, 419] width 62 height 18
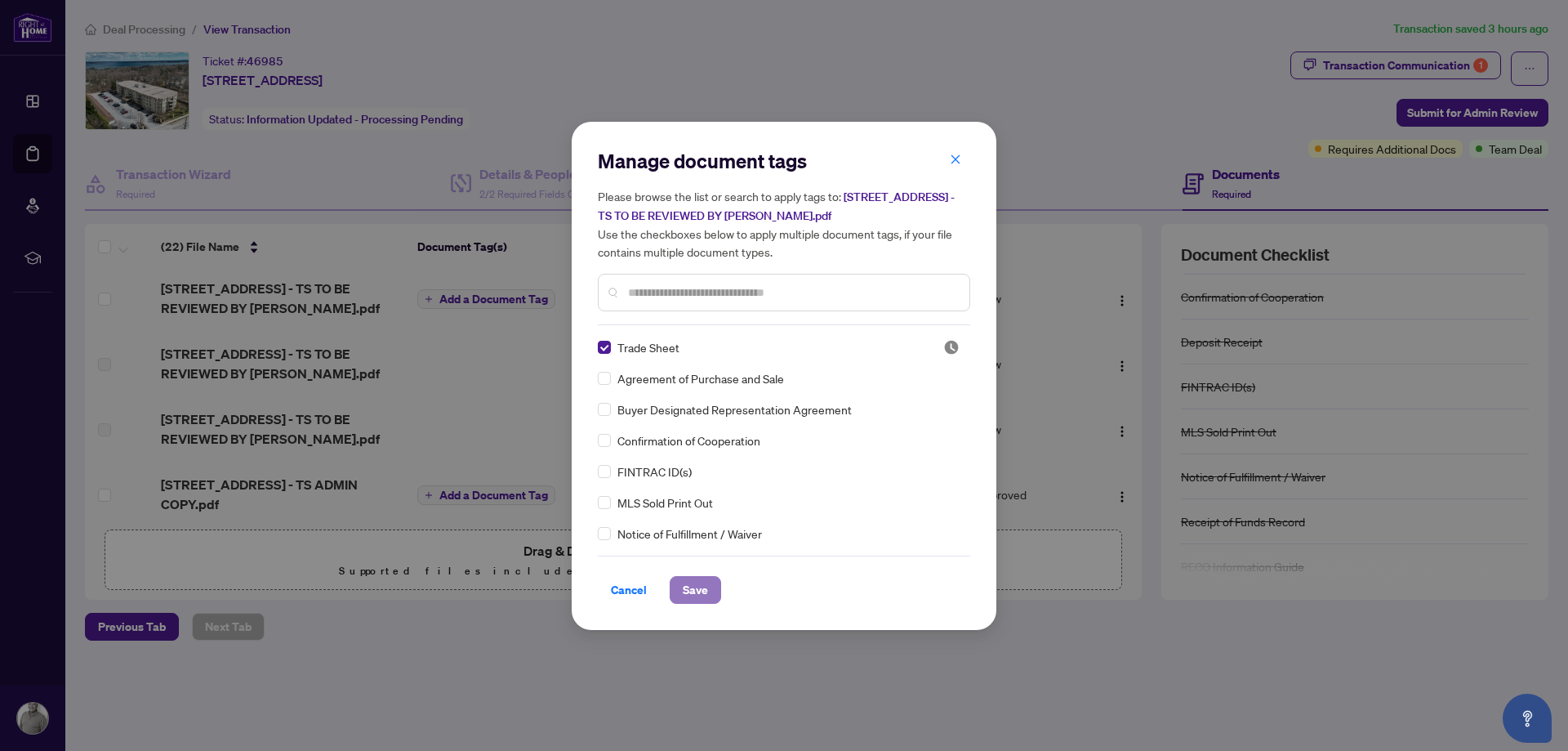
click at [685, 588] on span "Save" at bounding box center [694, 590] width 25 height 26
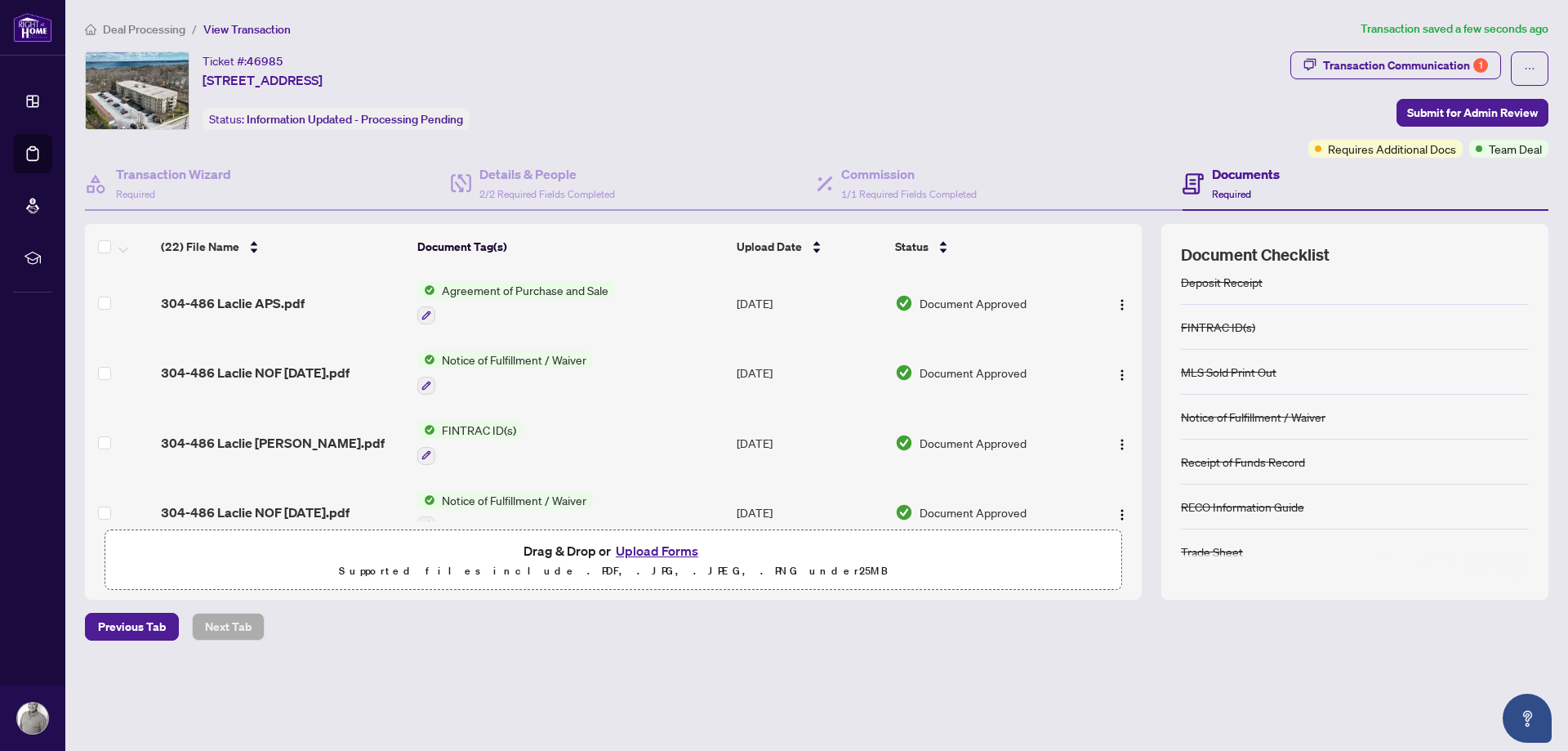
scroll to position [600, 0]
